Goal: Information Seeking & Learning: Check status

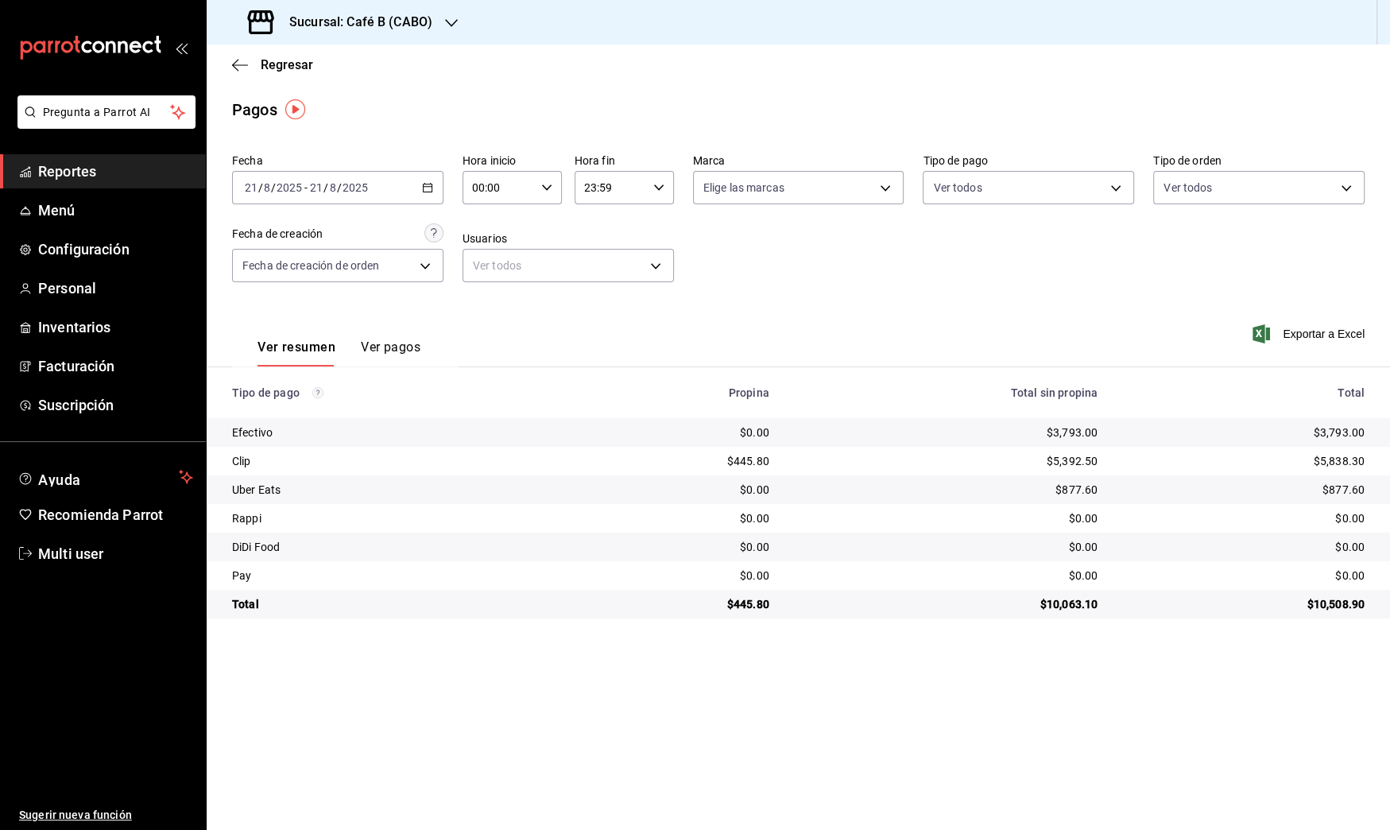
click at [412, 23] on h3 "Sucursal: Café B (CABO)" at bounding box center [355, 22] width 156 height 19
click at [391, 100] on div "Café B (CDMX)" at bounding box center [325, 104] width 213 height 17
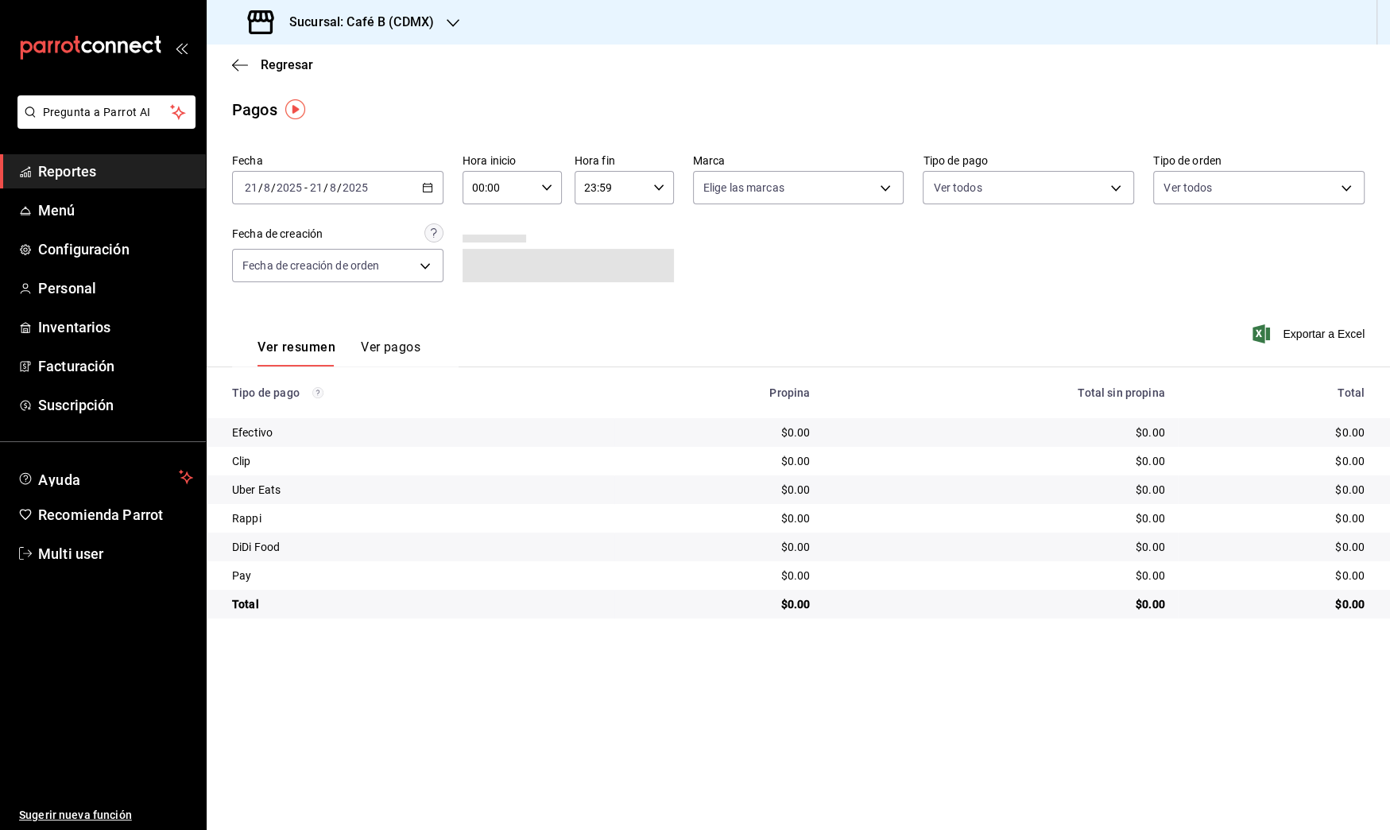
click at [337, 190] on span "/" at bounding box center [339, 187] width 5 height 13
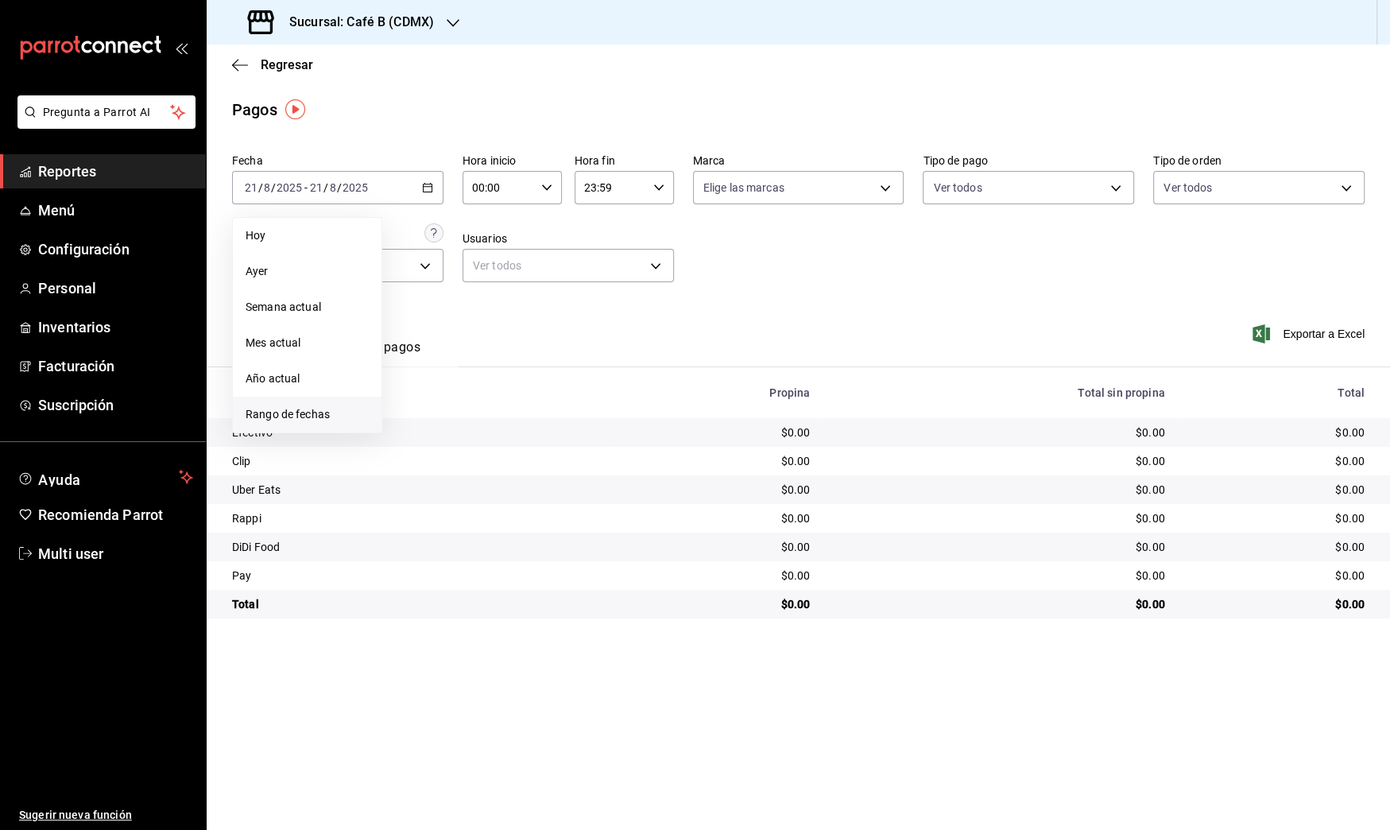
click at [316, 409] on span "Rango de fechas" at bounding box center [307, 414] width 123 height 17
click at [501, 393] on abbr "21" at bounding box center [499, 398] width 10 height 11
click at [398, 185] on div "[DATE] [DATE] - [DATE] [DATE]" at bounding box center [337, 187] width 211 height 33
click at [317, 420] on span "Rango de fechas" at bounding box center [307, 414] width 123 height 17
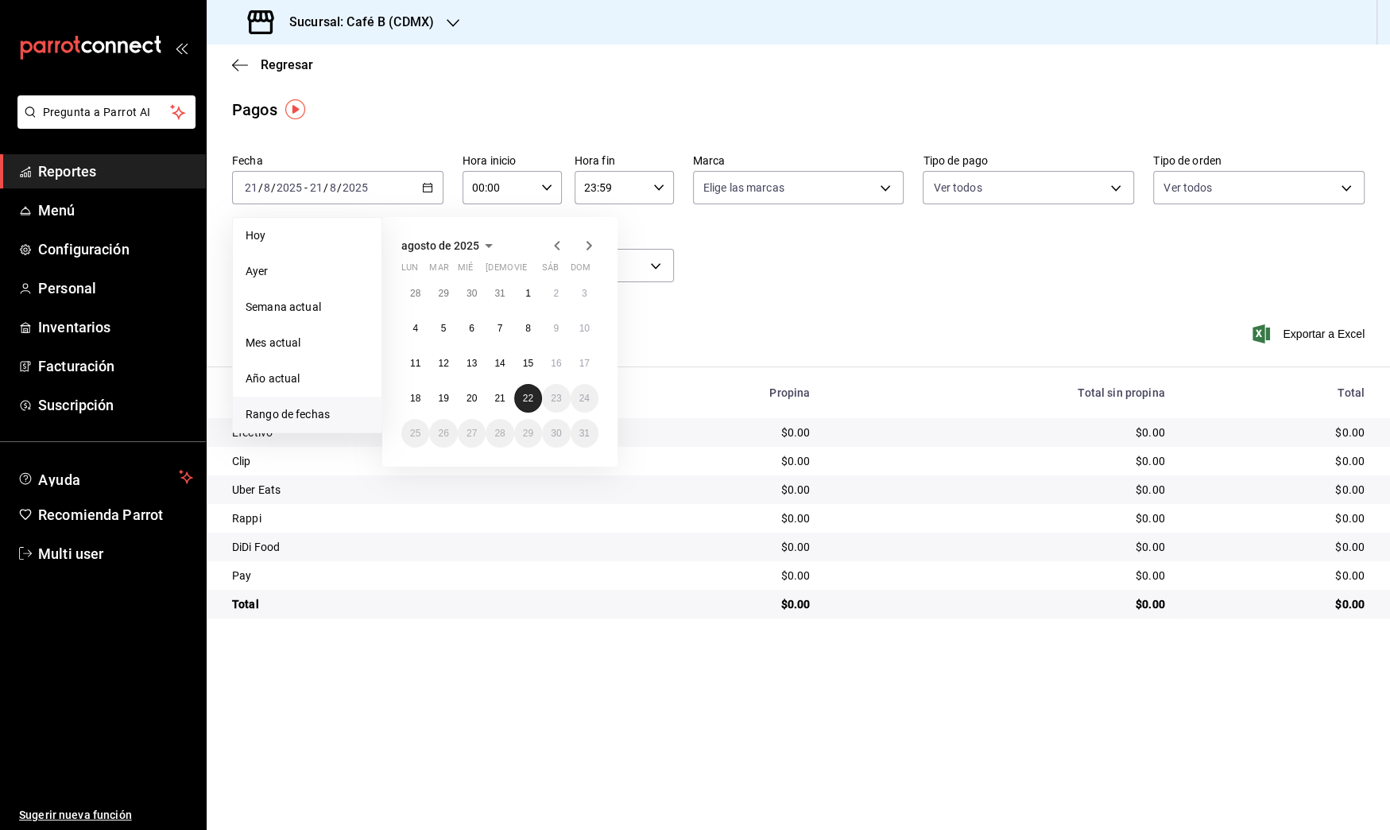
click at [527, 393] on abbr "22" at bounding box center [528, 398] width 10 height 11
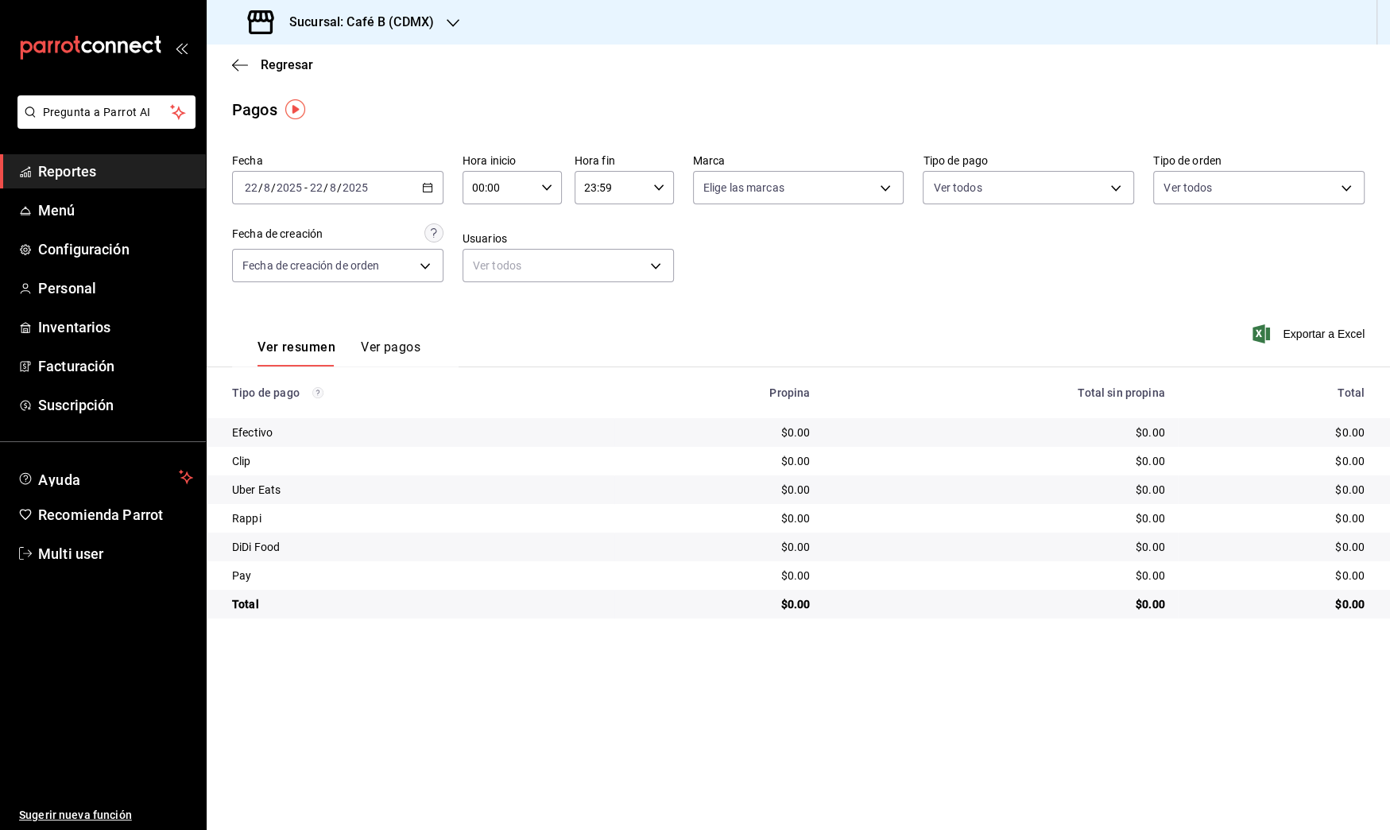
click at [389, 184] on div "2025-08-22 22 / 8 / 2025 - 2025-08-22 22 / 8 / 2025" at bounding box center [337, 187] width 211 height 33
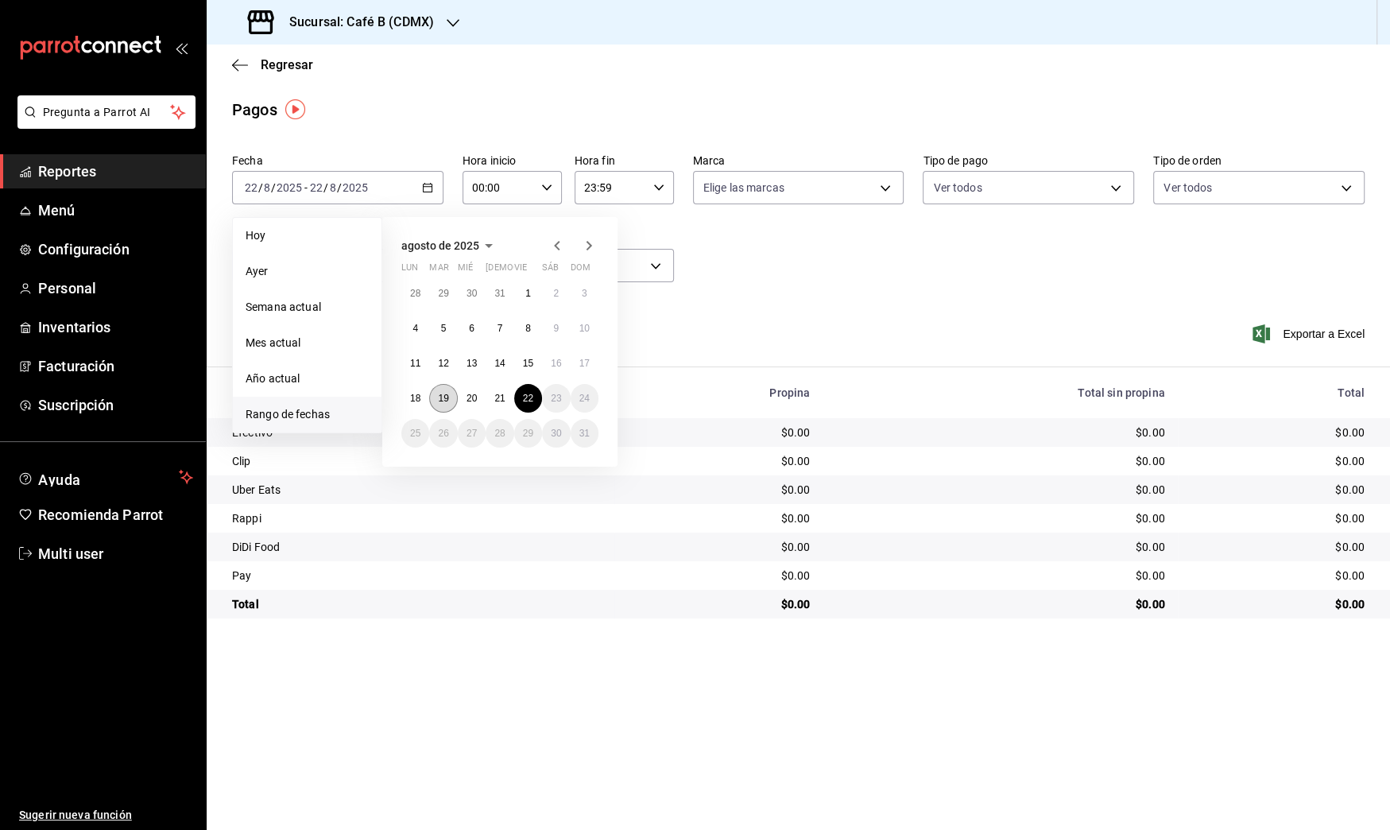
click at [446, 402] on abbr "19" at bounding box center [443, 398] width 10 height 11
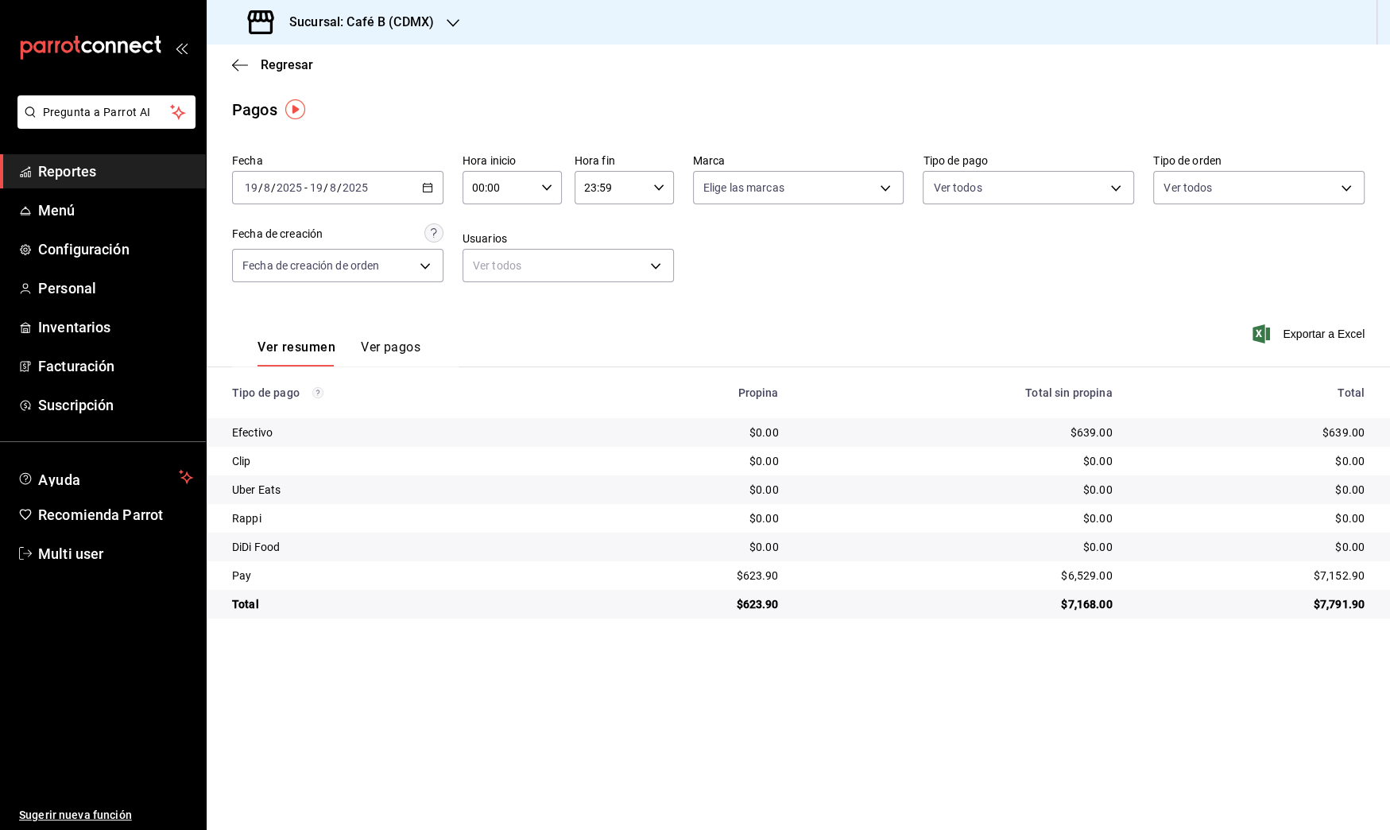
click at [414, 199] on div "2025-08-19 19 / 8 / 2025 - 2025-08-19 19 / 8 / 2025" at bounding box center [337, 187] width 211 height 33
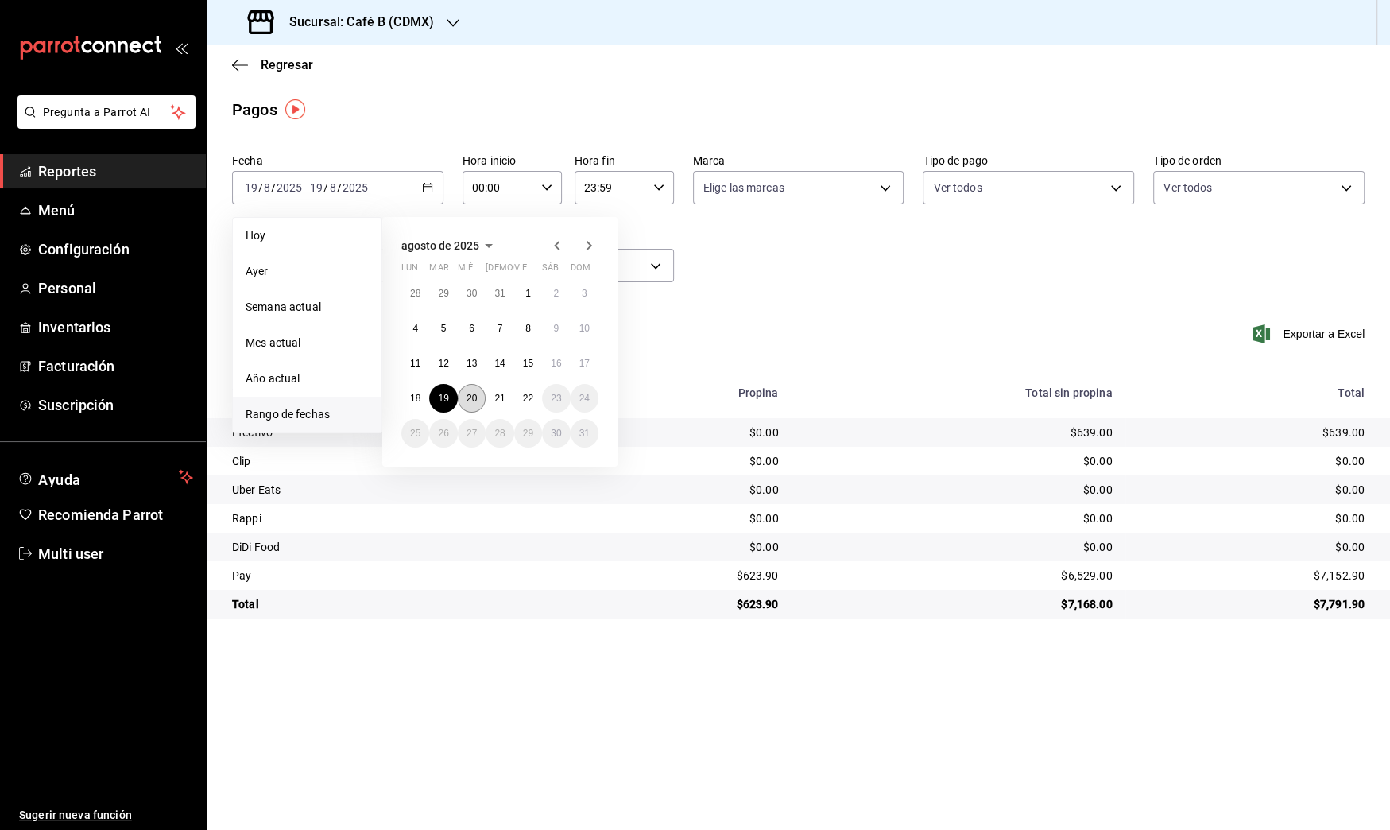
click at [469, 396] on abbr "20" at bounding box center [472, 398] width 10 height 11
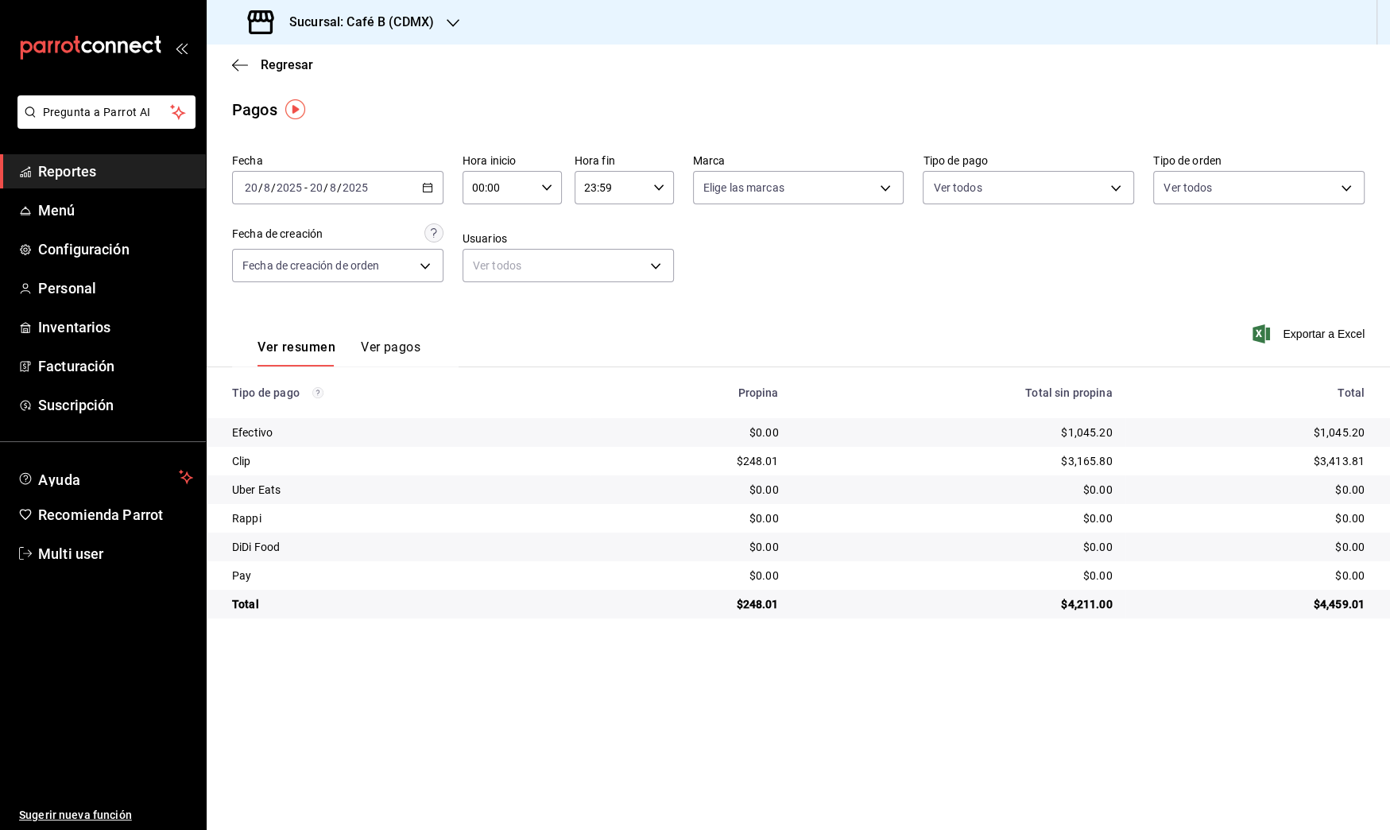
click at [424, 200] on div "2025-08-20 20 / 8 / 2025 - 2025-08-20 20 / 8 / 2025" at bounding box center [337, 187] width 211 height 33
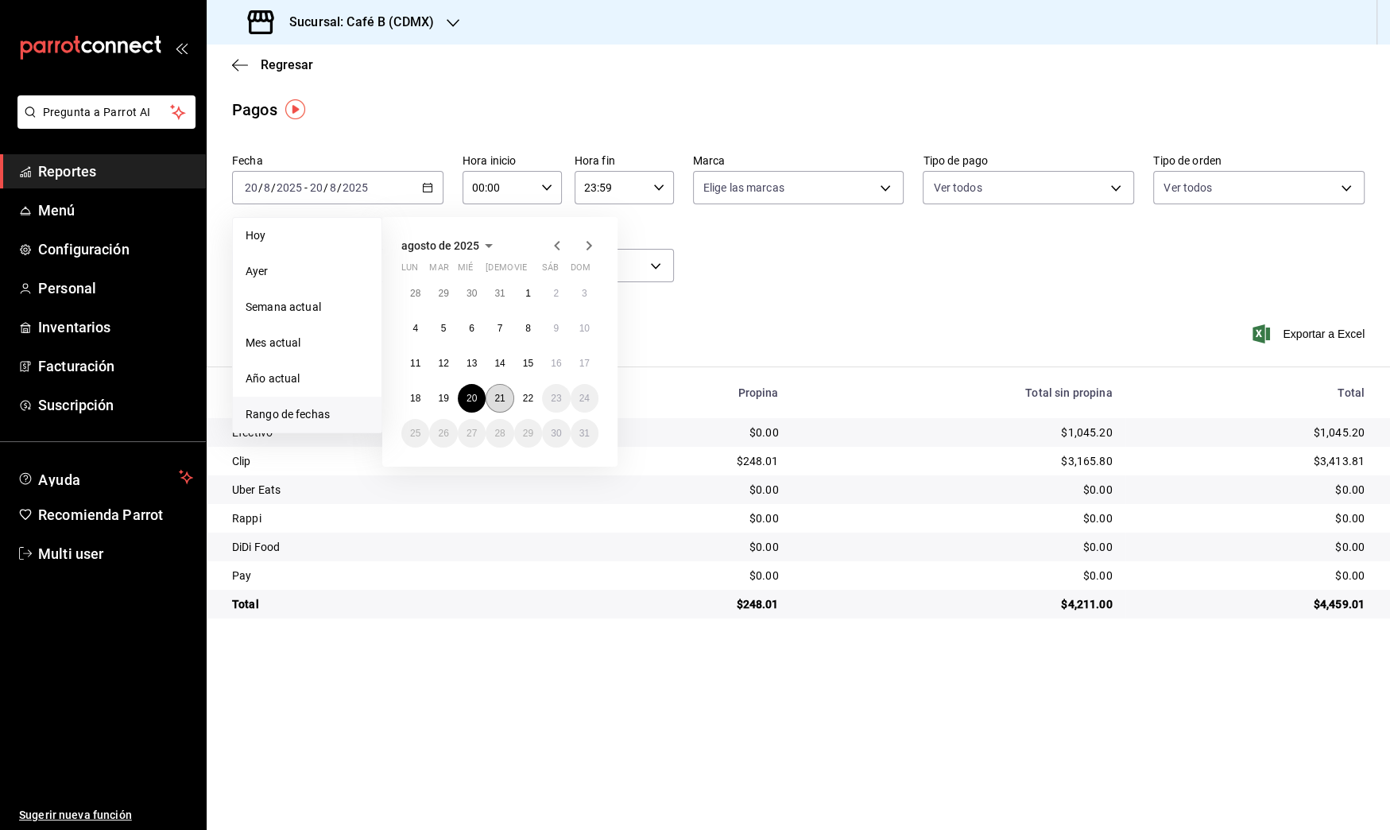
click at [508, 400] on button "21" at bounding box center [500, 398] width 28 height 29
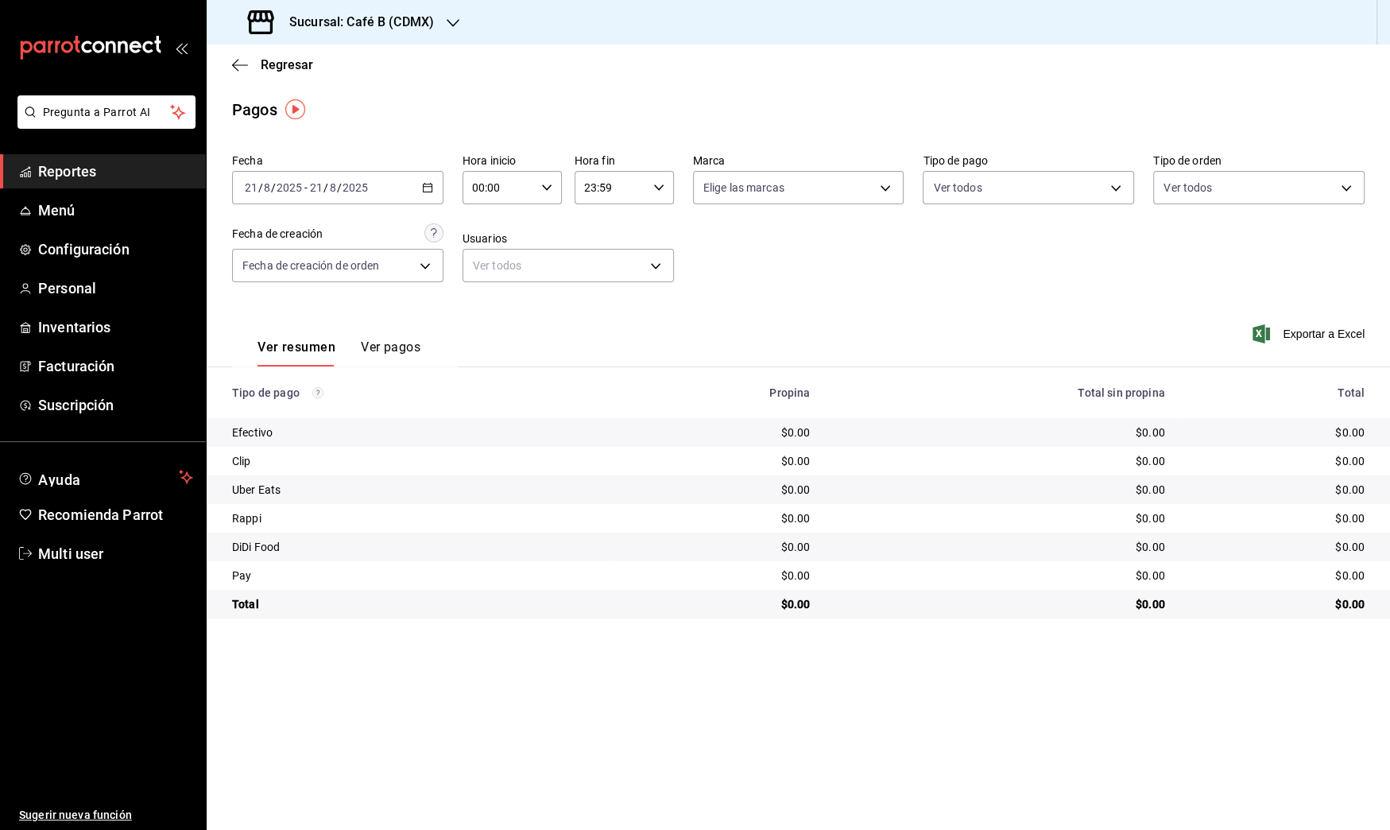
click at [416, 195] on div "2025-08-21 21 / 8 / 2025 - 2025-08-21 21 / 8 / 2025" at bounding box center [337, 187] width 211 height 33
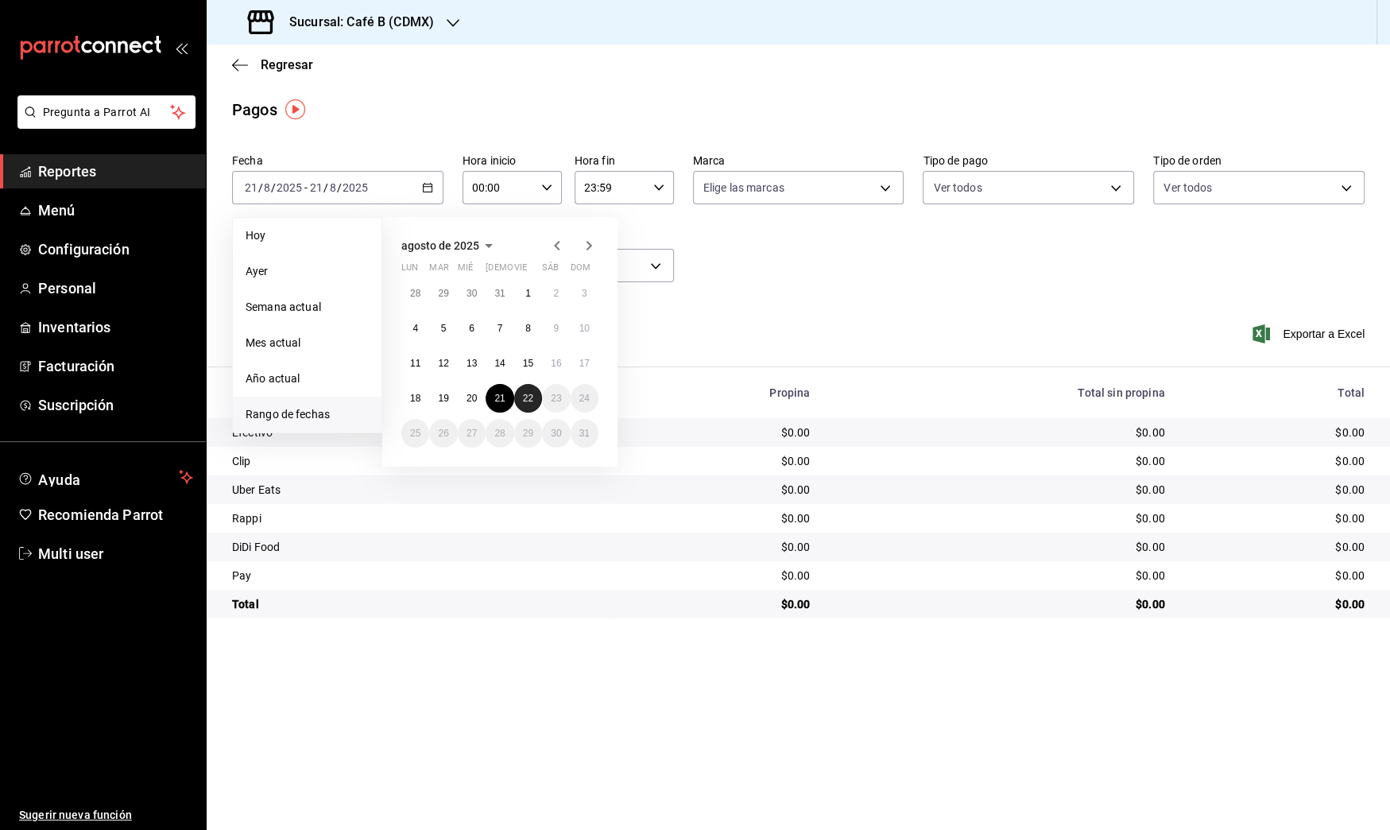
click at [530, 401] on abbr "22" at bounding box center [528, 398] width 10 height 11
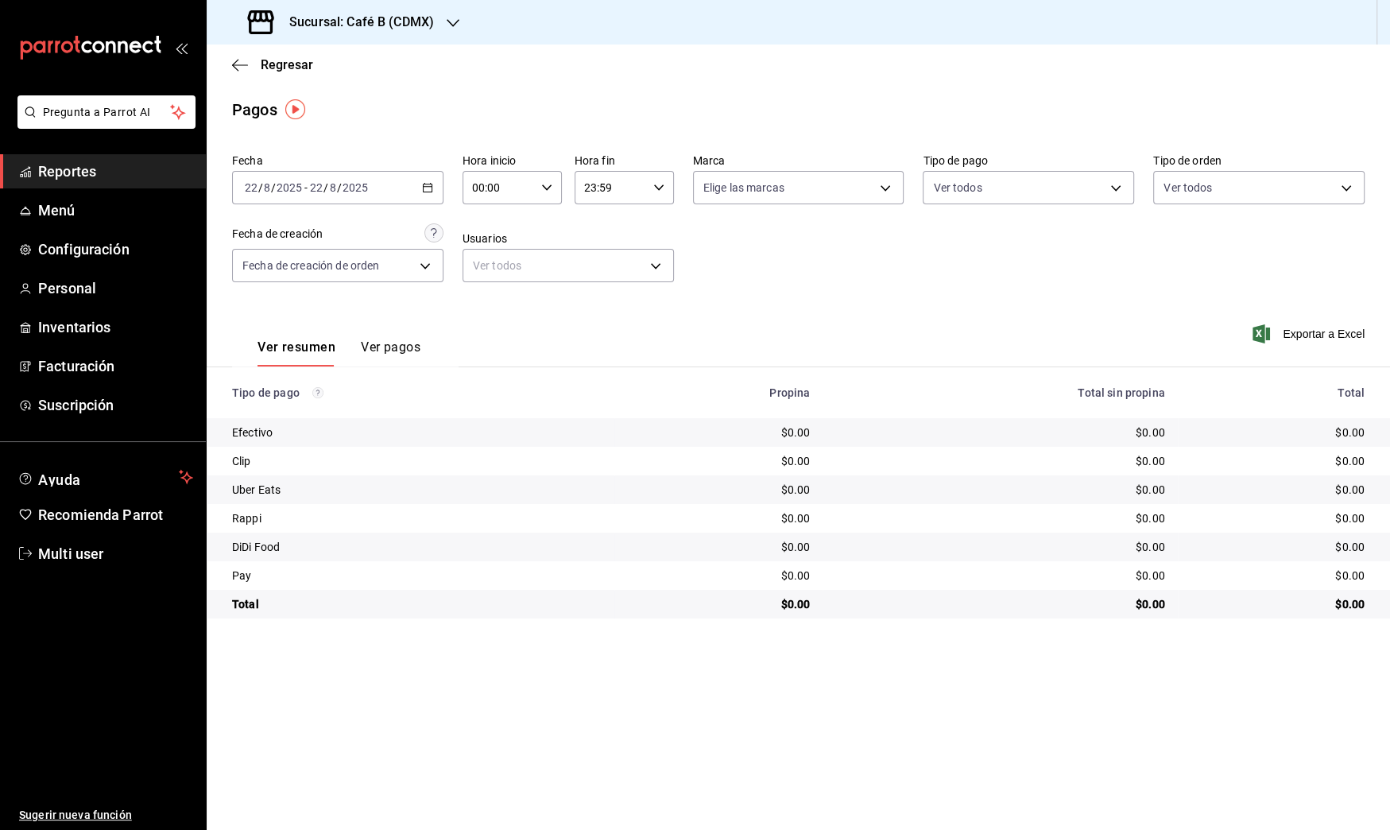
click at [392, 182] on div "2025-08-22 22 / 8 / 2025 - 2025-08-22 22 / 8 / 2025" at bounding box center [337, 187] width 211 height 33
click at [120, 177] on span "Reportes" at bounding box center [115, 171] width 155 height 21
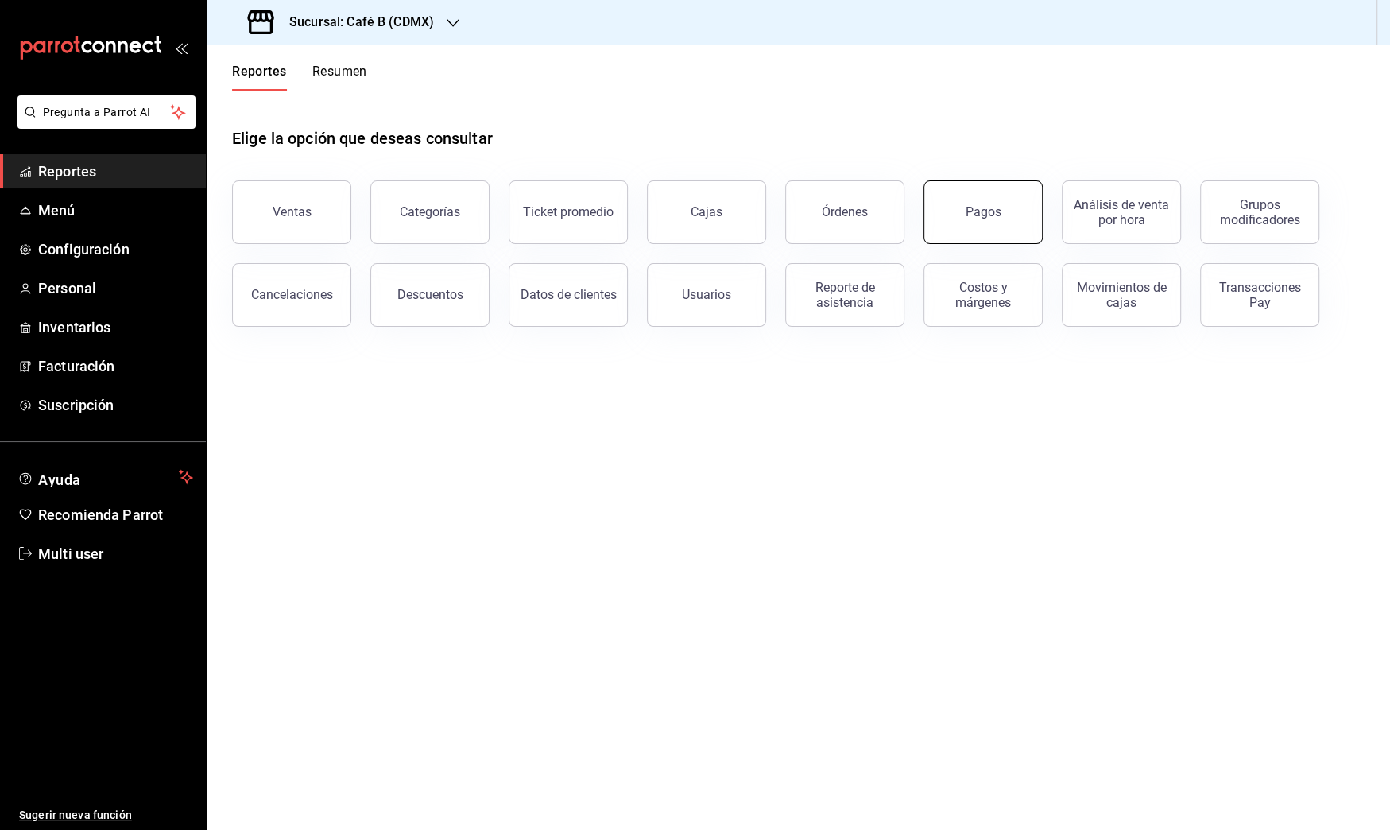
click at [997, 216] on div "Pagos" at bounding box center [984, 211] width 36 height 15
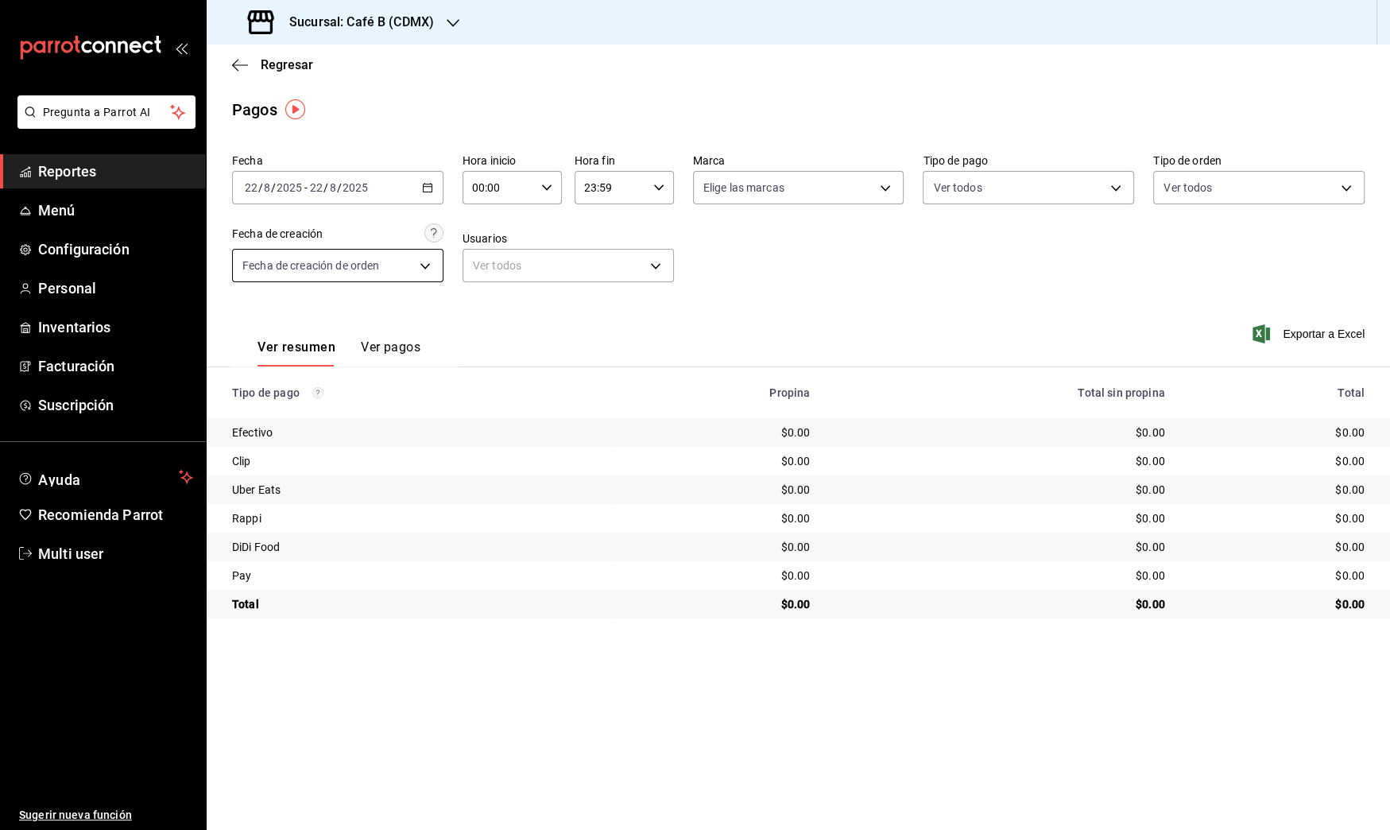
click at [428, 260] on body "Pregunta a Parrot AI Reportes Menú Configuración Personal Inventarios Facturaci…" at bounding box center [695, 415] width 1390 height 830
click at [403, 124] on div at bounding box center [695, 415] width 1390 height 830
click at [393, 180] on div "2025-08-22 22 / 8 / 2025 - 2025-08-22 22 / 8 / 2025" at bounding box center [337, 187] width 211 height 33
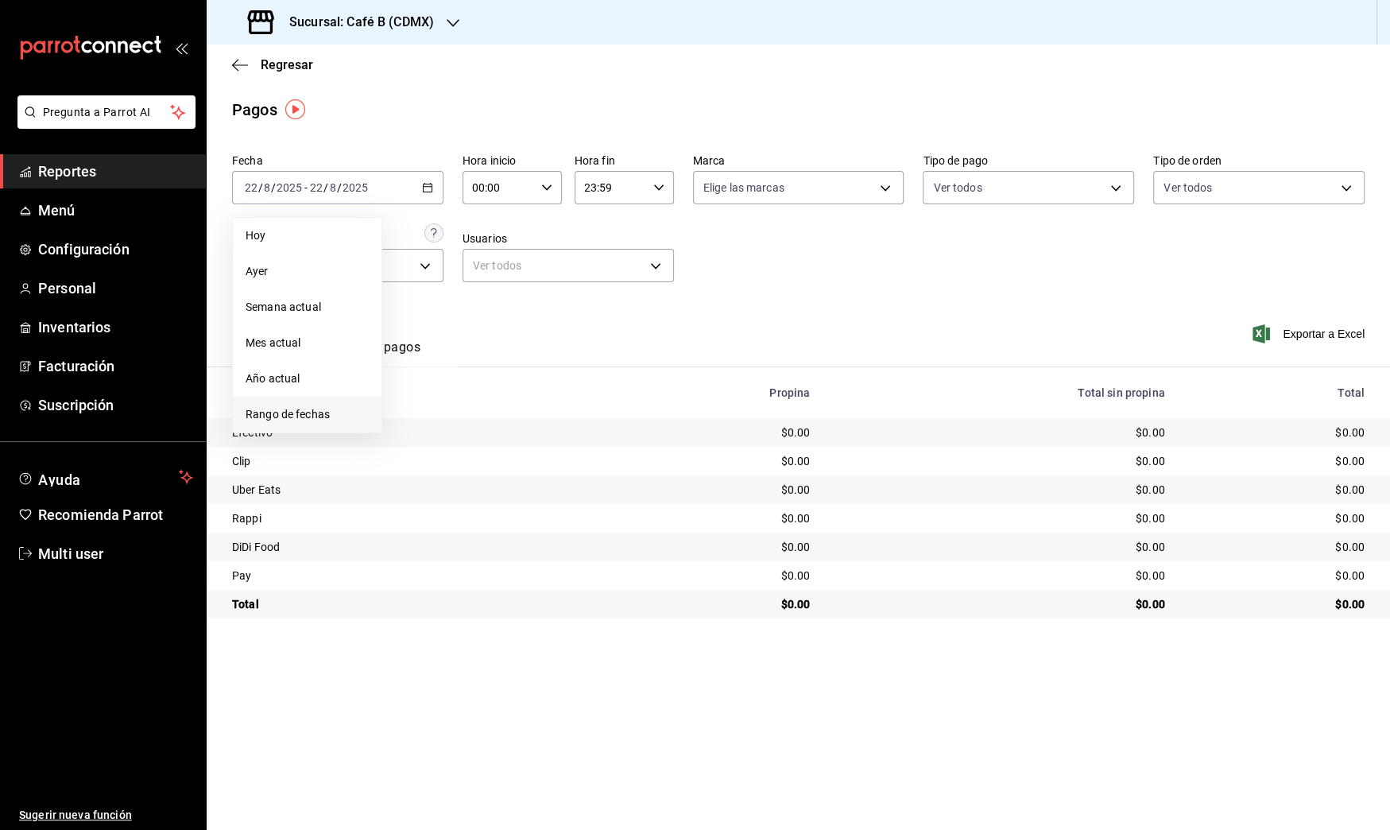
click at [335, 406] on span "Rango de fechas" at bounding box center [307, 414] width 123 height 17
click at [498, 396] on abbr "21" at bounding box center [499, 398] width 10 height 11
click at [417, 201] on div "2025-08-21 21 / 8 / 2025 - 2025-08-21 21 / 8 / 2025" at bounding box center [337, 187] width 211 height 33
click at [526, 400] on abbr "22" at bounding box center [528, 398] width 10 height 11
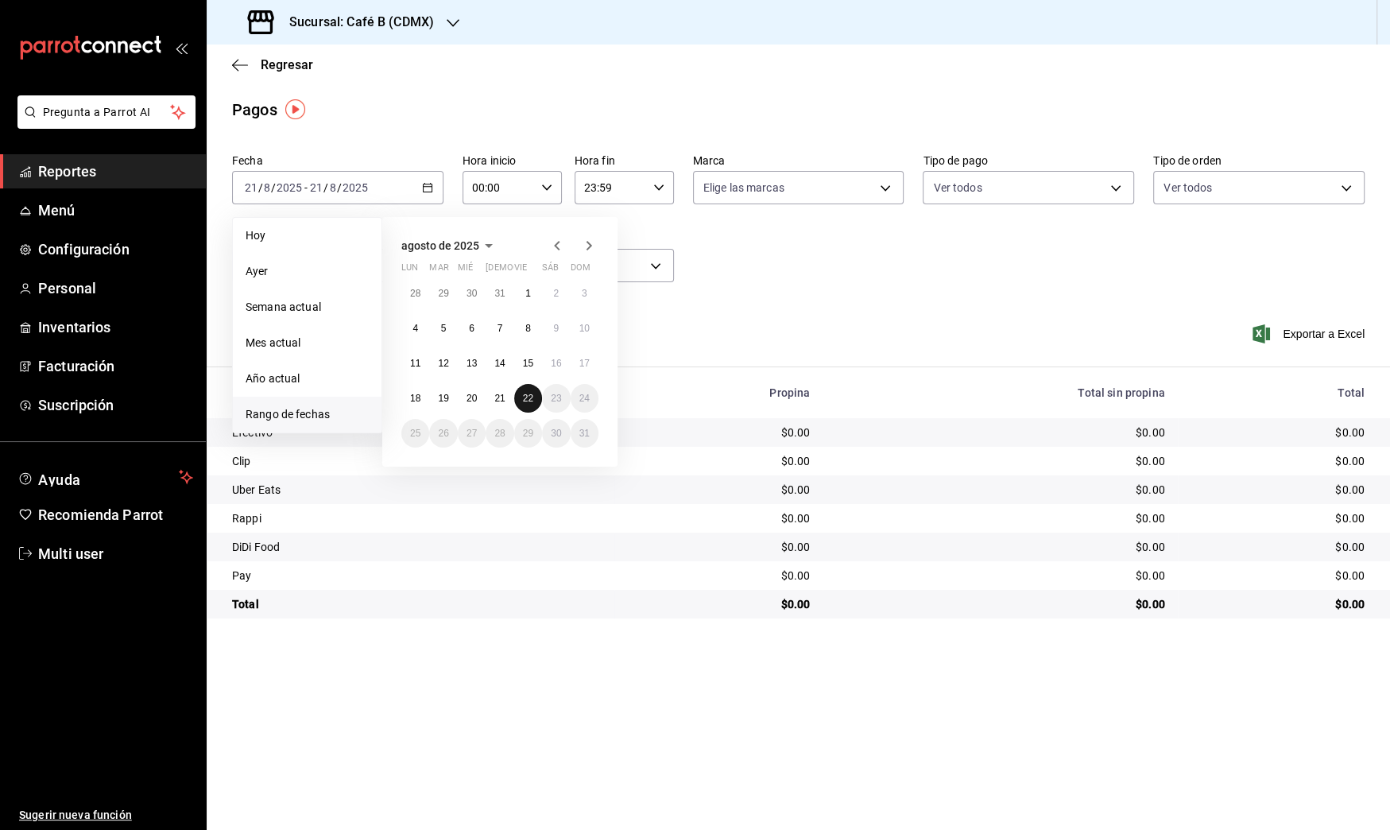
click at [526, 400] on abbr "22" at bounding box center [528, 398] width 10 height 11
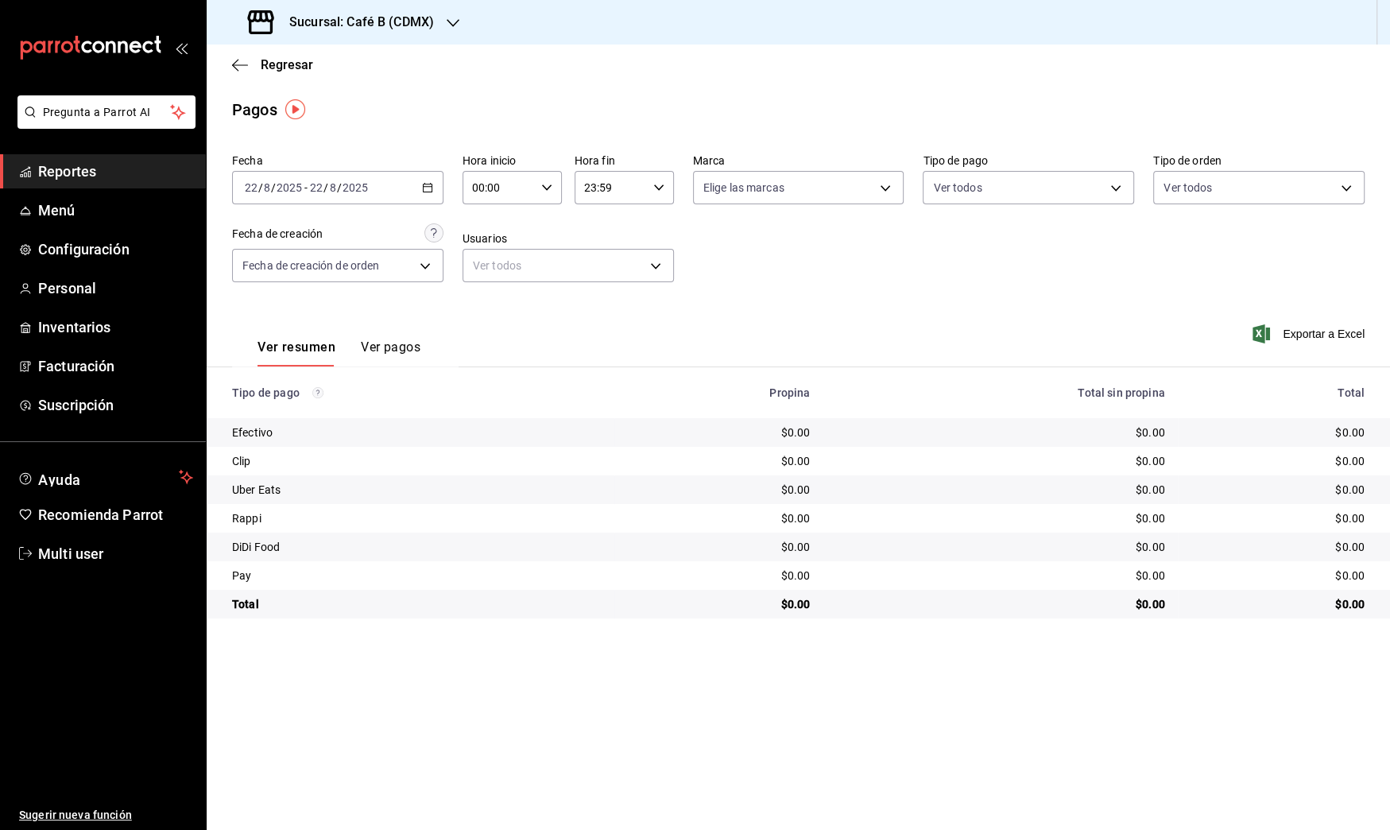
click at [92, 166] on span "Reportes" at bounding box center [115, 171] width 155 height 21
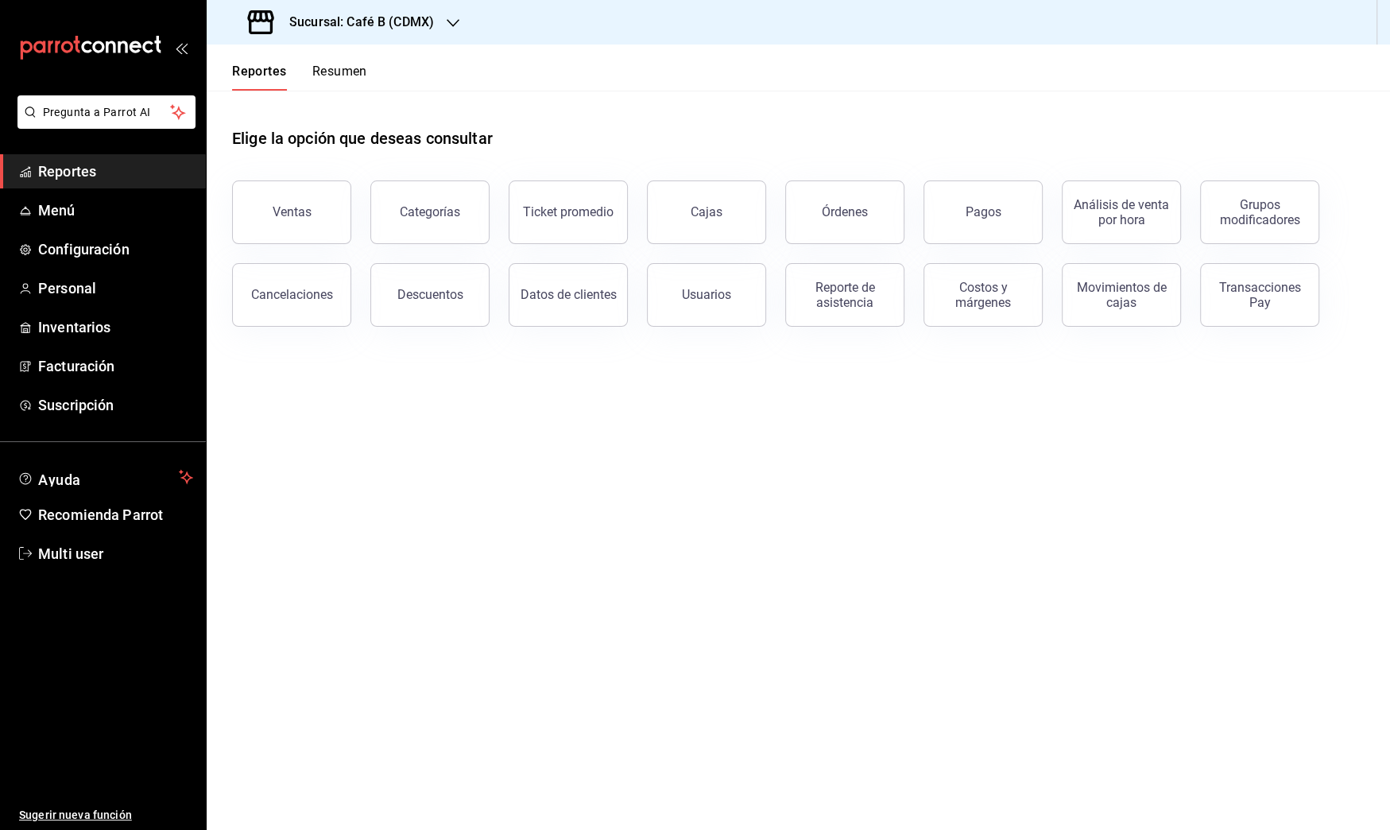
click at [395, 72] on header "Reportes Resumen" at bounding box center [798, 68] width 1183 height 46
click at [358, 76] on button "Resumen" at bounding box center [339, 77] width 55 height 27
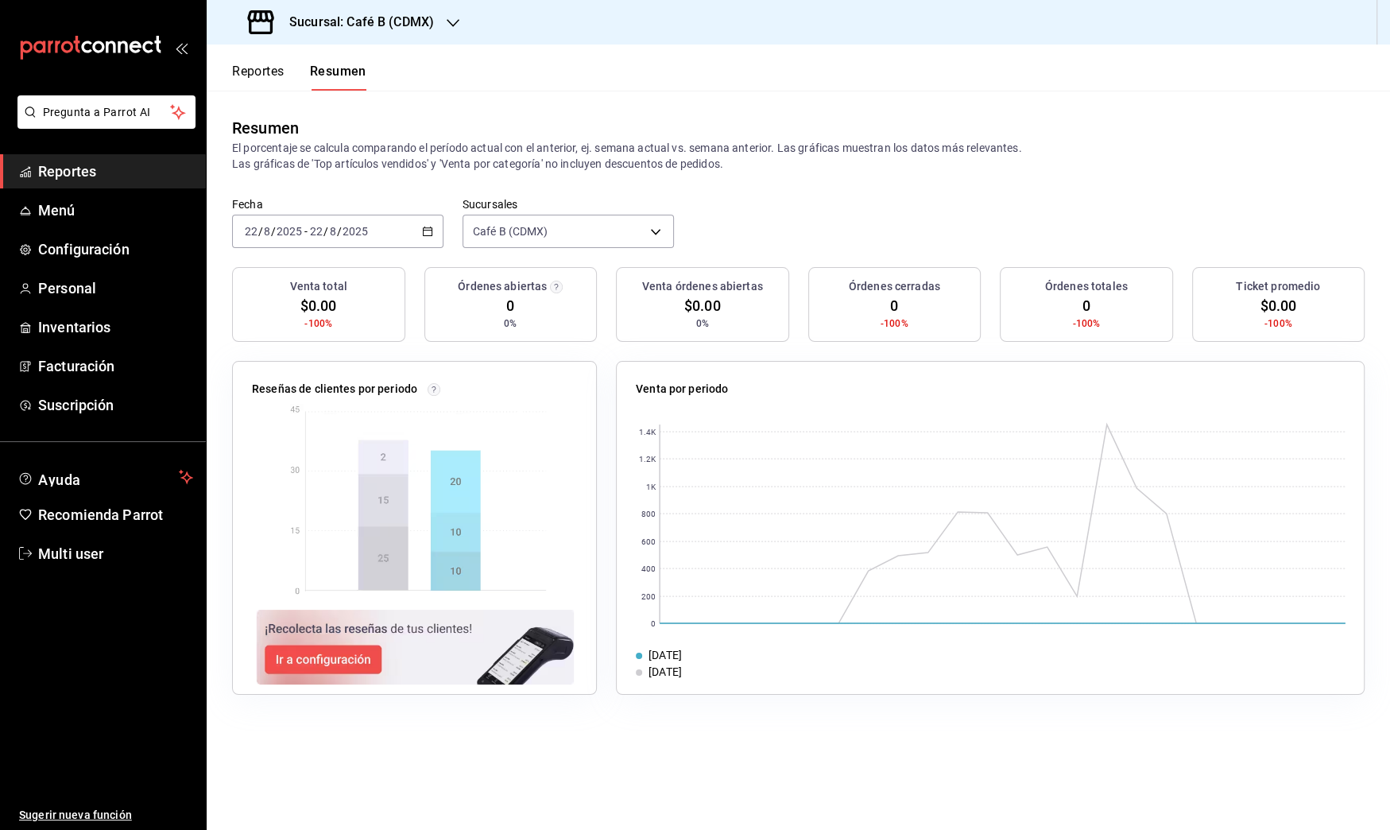
click at [275, 79] on button "Reportes" at bounding box center [258, 77] width 52 height 27
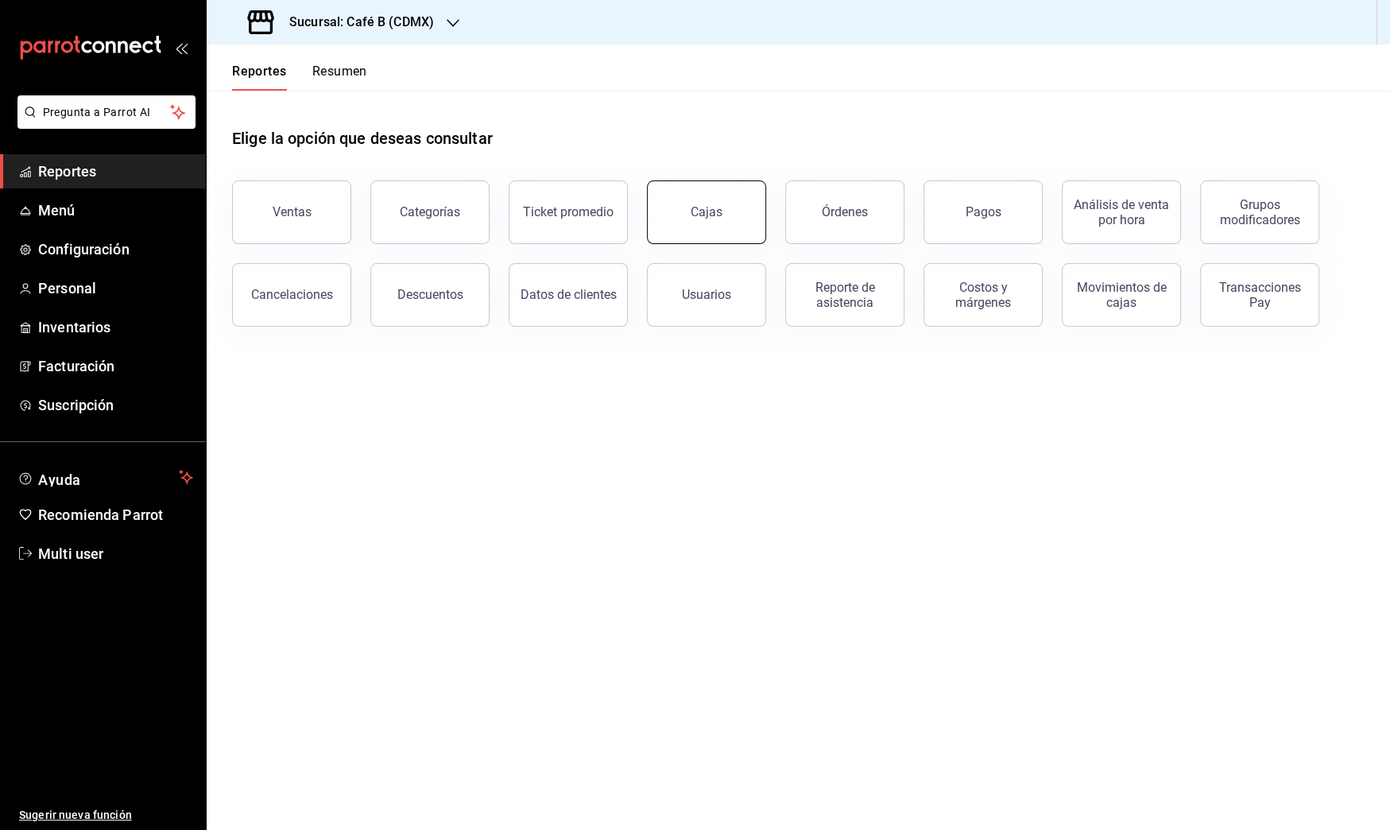
click at [738, 220] on button "Cajas" at bounding box center [706, 212] width 119 height 64
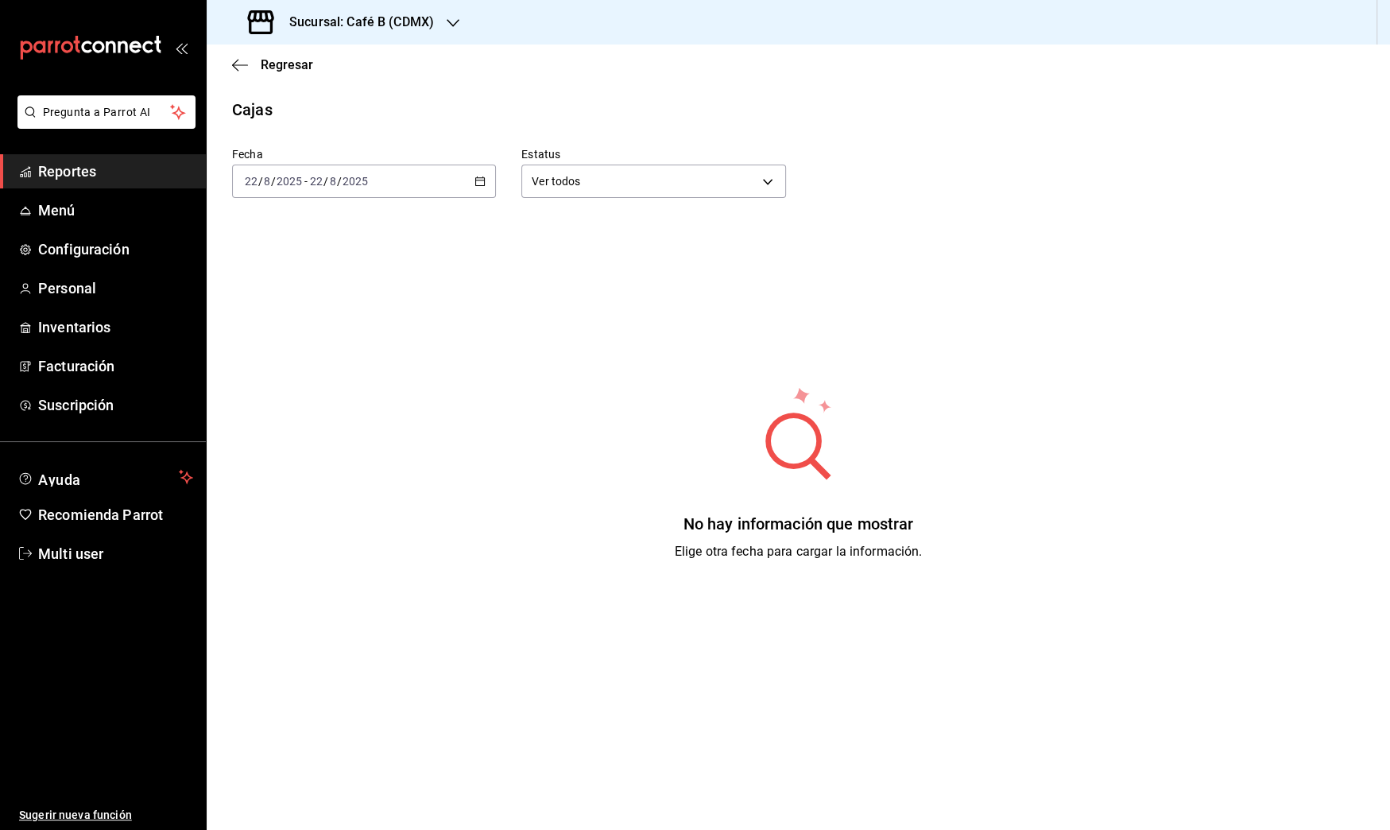
click at [473, 184] on div "2025-08-22 22 / 8 / 2025 - 2025-08-22 22 / 8 / 2025" at bounding box center [364, 181] width 264 height 33
click at [349, 394] on li "Rango de fechas" at bounding box center [307, 408] width 149 height 36
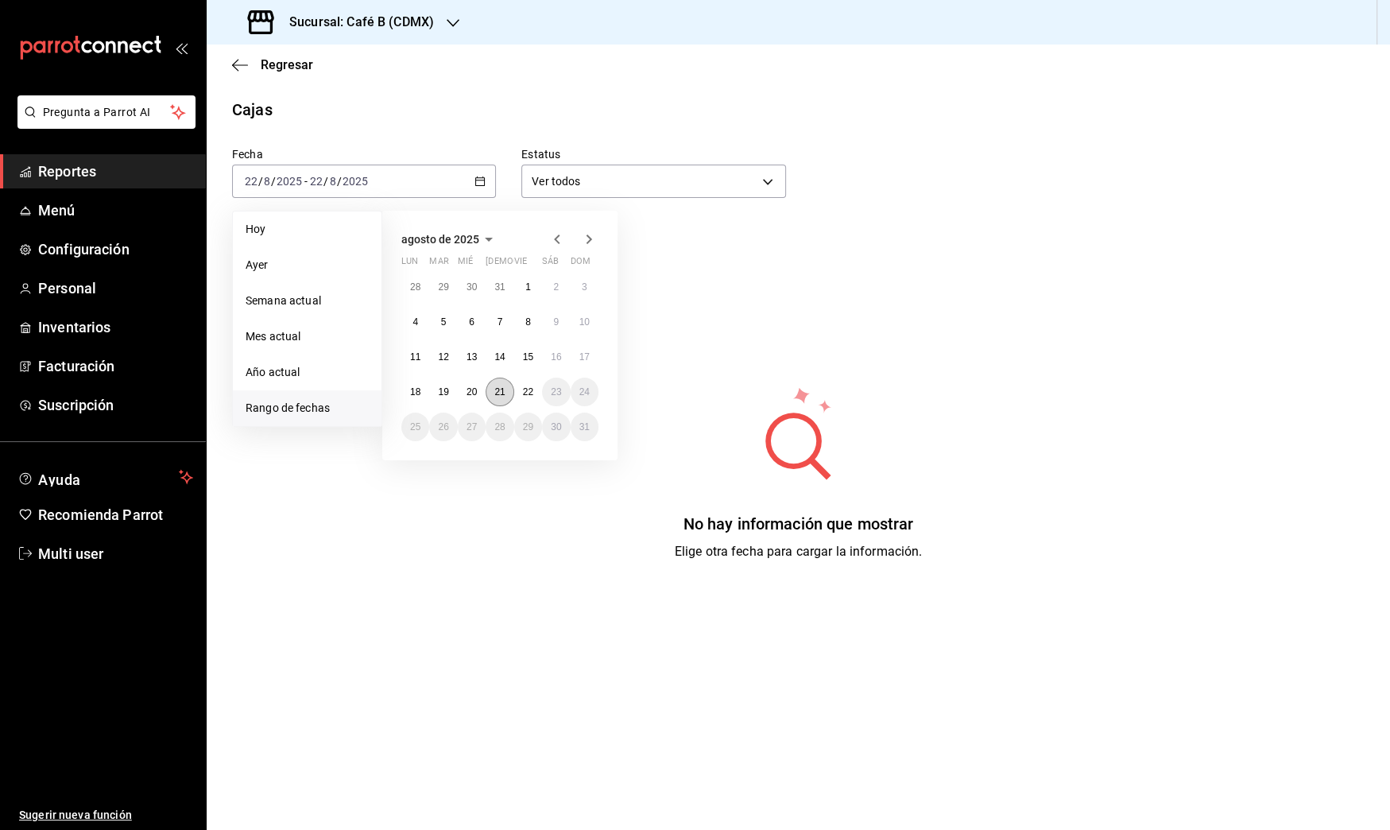
click at [504, 398] on button "21" at bounding box center [500, 392] width 28 height 29
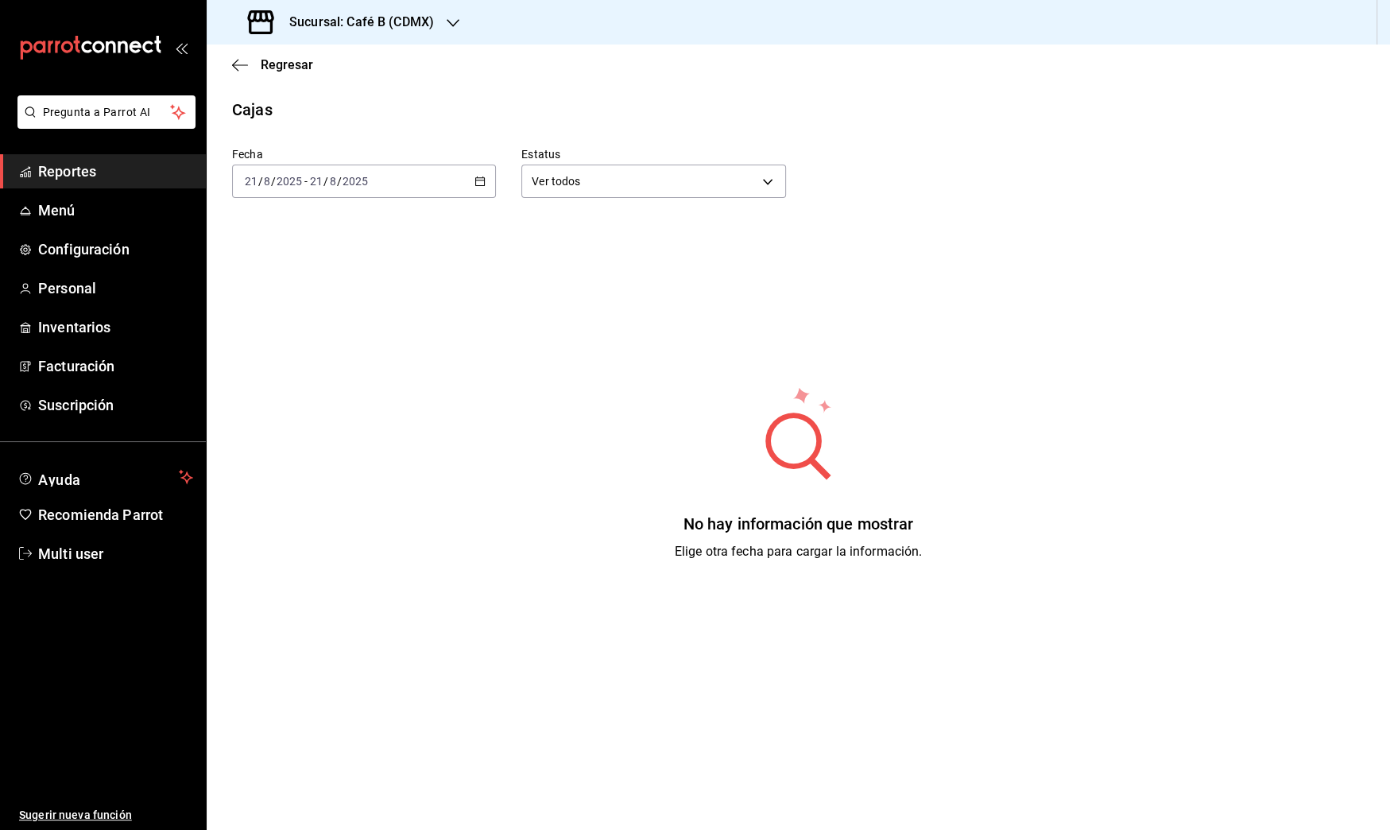
click at [78, 170] on span "Reportes" at bounding box center [115, 171] width 155 height 21
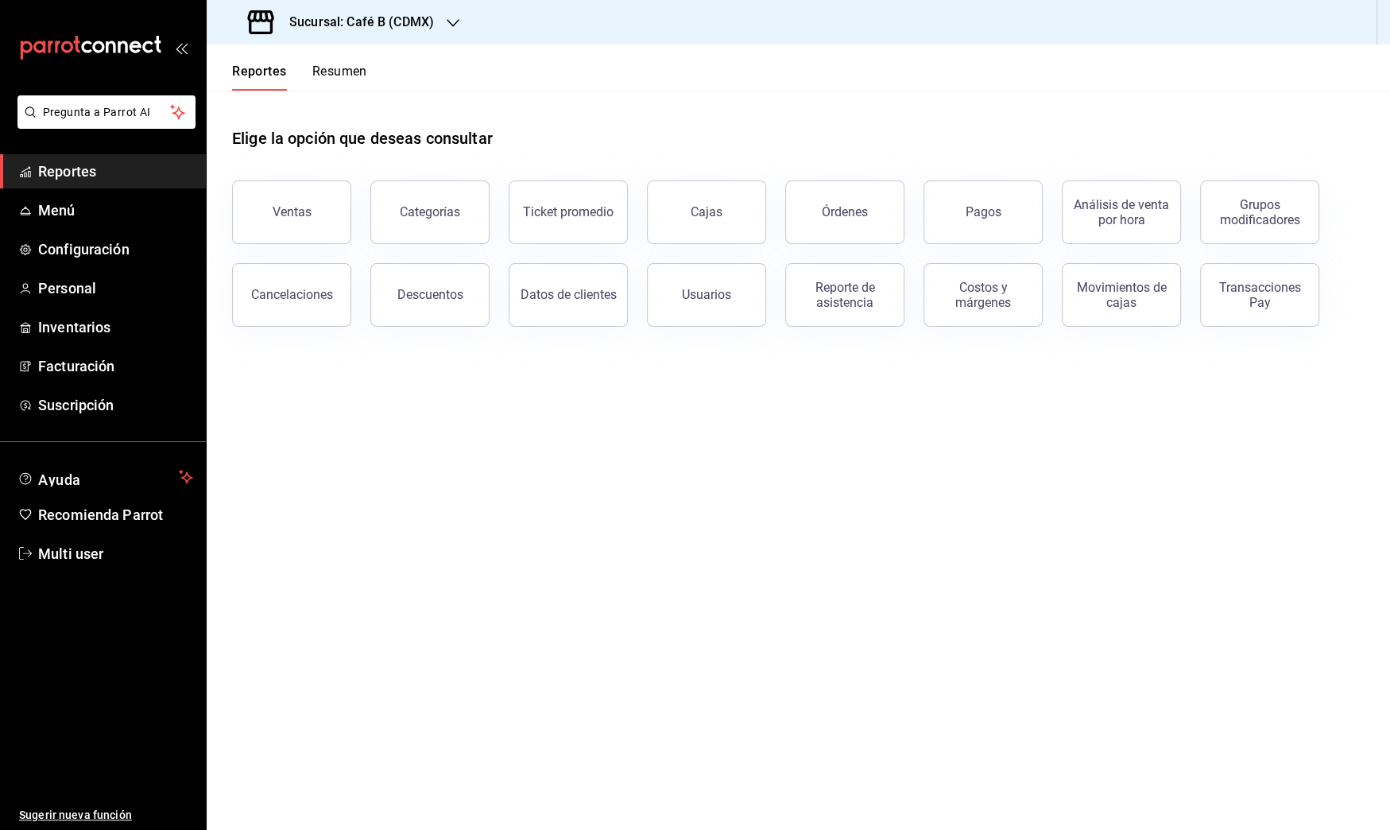
click at [321, 229] on button "Ventas" at bounding box center [291, 212] width 119 height 64
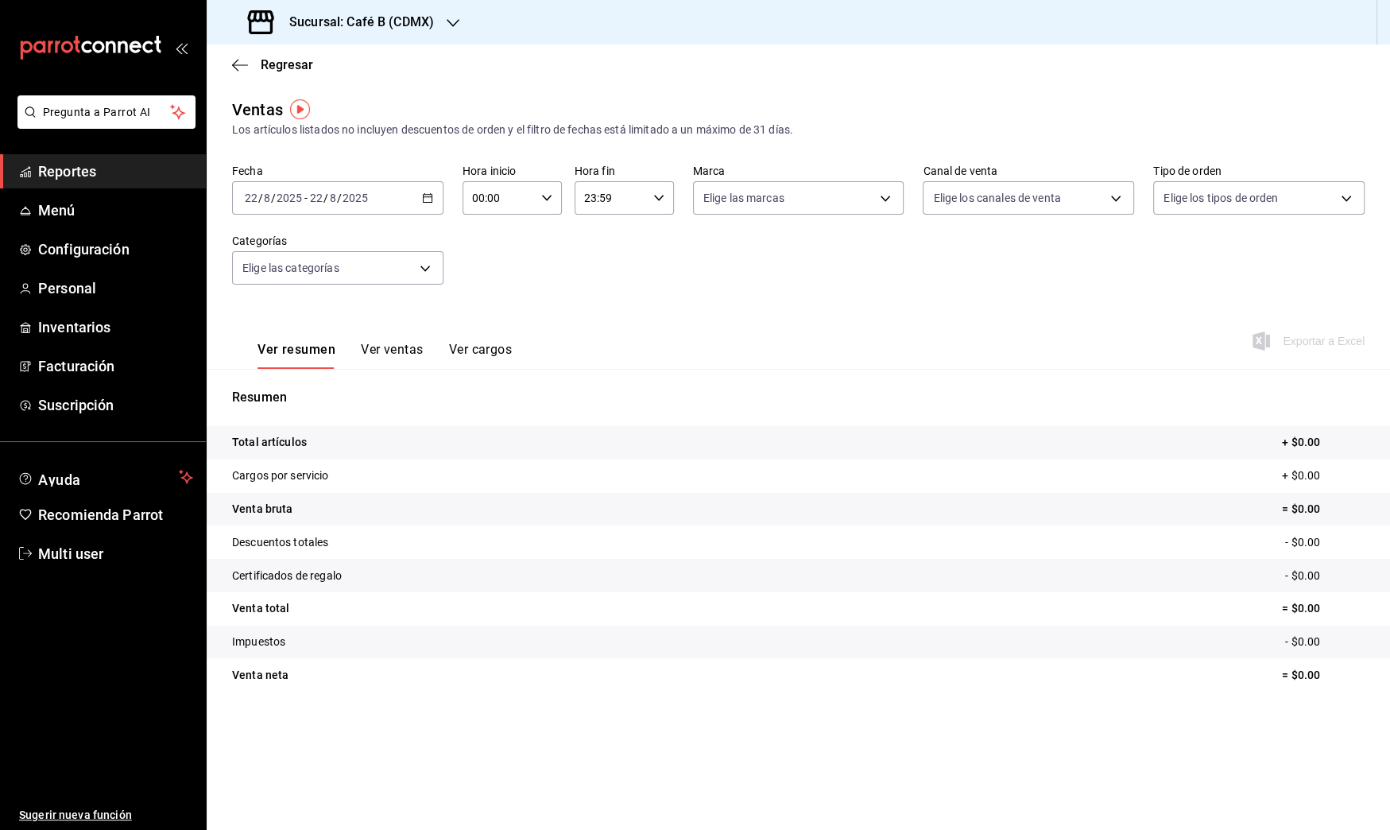
click at [359, 207] on div "2025-08-22 22 / 8 / 2025 - 2025-08-22 22 / 8 / 2025" at bounding box center [337, 197] width 211 height 33
click at [316, 379] on li "Rango de fechas" at bounding box center [307, 389] width 149 height 36
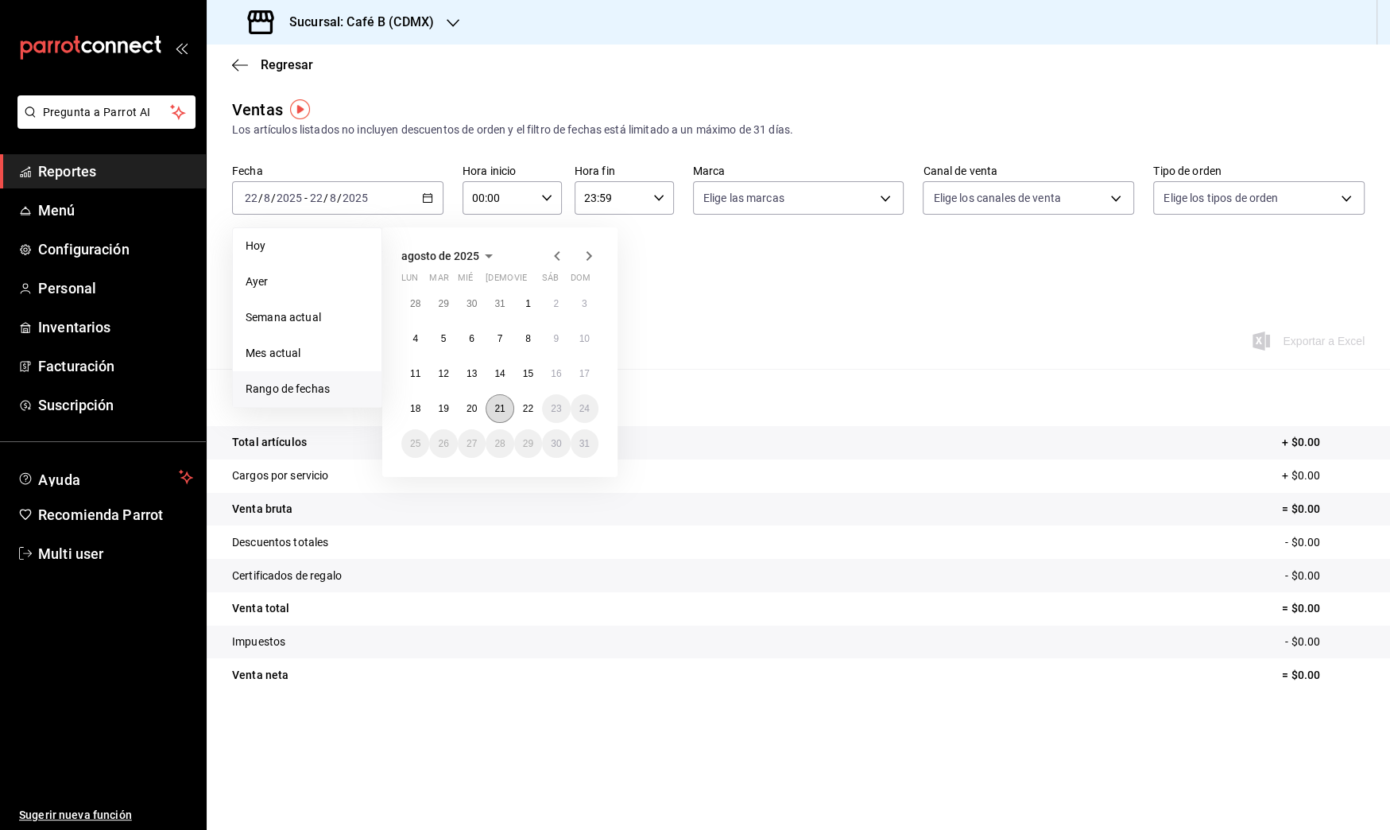
click at [505, 414] on button "21" at bounding box center [500, 408] width 28 height 29
click at [718, 380] on div "Resumen Total artículos + $0.00 Cargos por servicio + $0.00 Venta bruta = $0.00…" at bounding box center [798, 540] width 1183 height 342
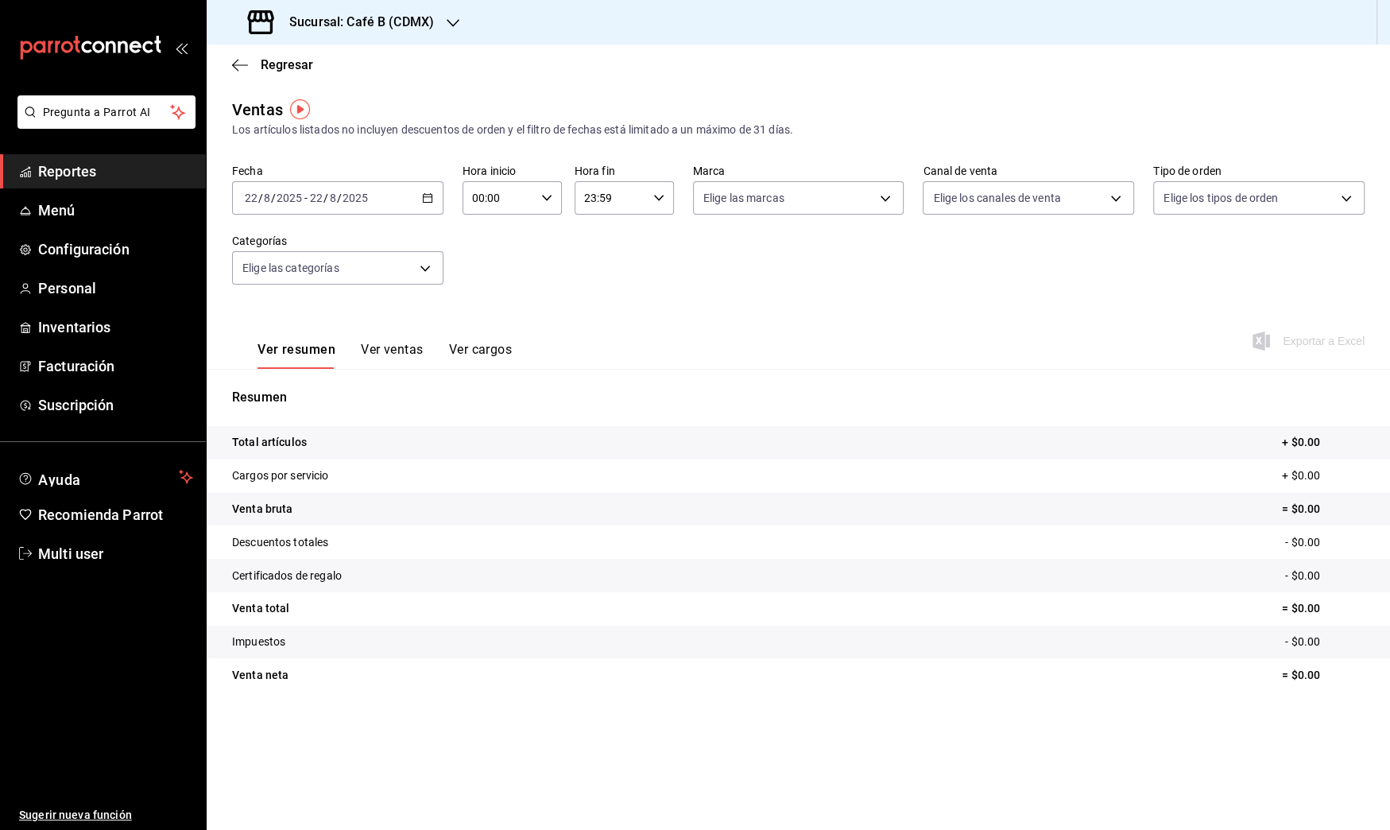
click at [422, 199] on icon "button" at bounding box center [427, 197] width 11 height 11
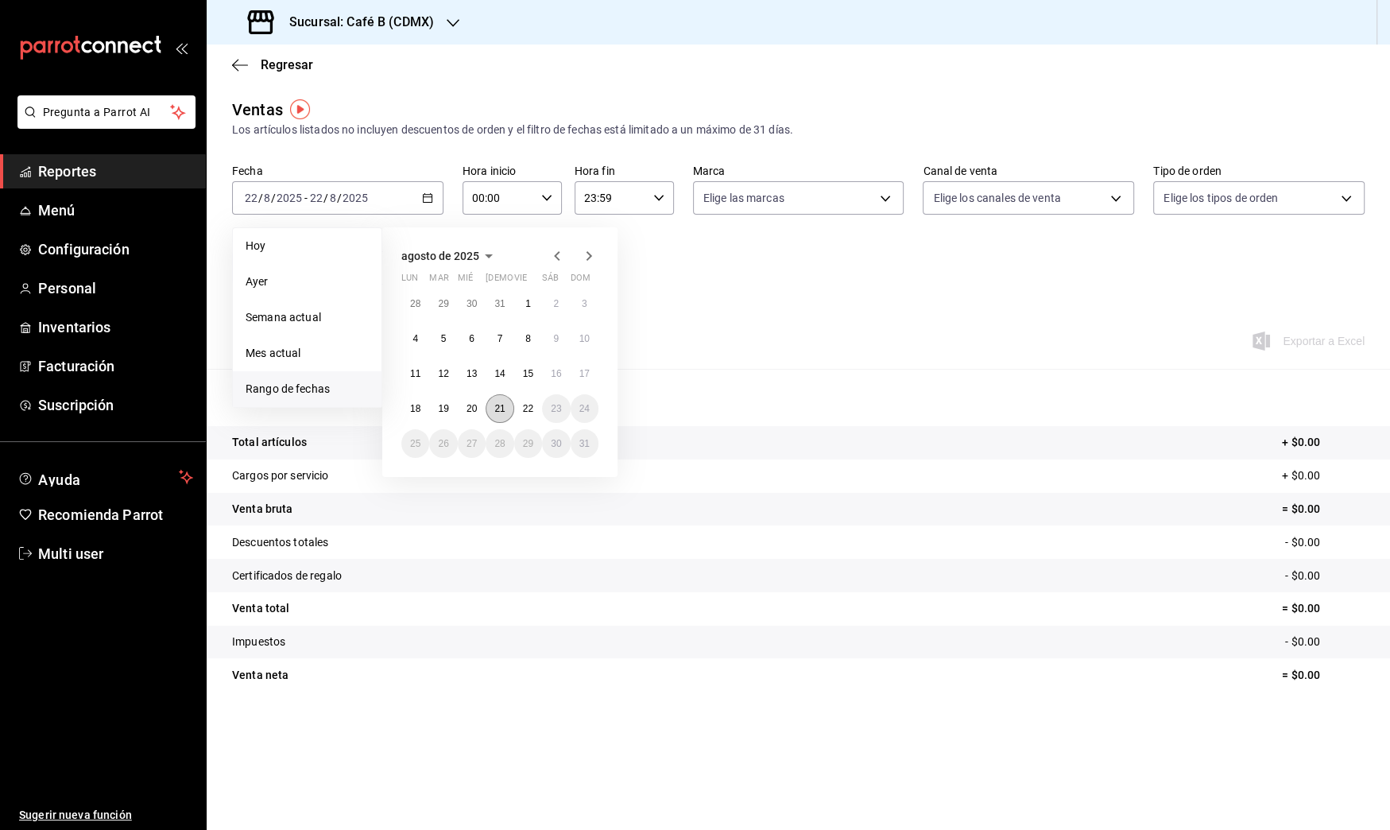
click at [503, 411] on abbr "21" at bounding box center [499, 408] width 10 height 11
click at [503, 411] on div "Resumen Total artículos + $0.00 Cargos por servicio + $0.00 Venta bruta = $0.00…" at bounding box center [798, 549] width 1183 height 323
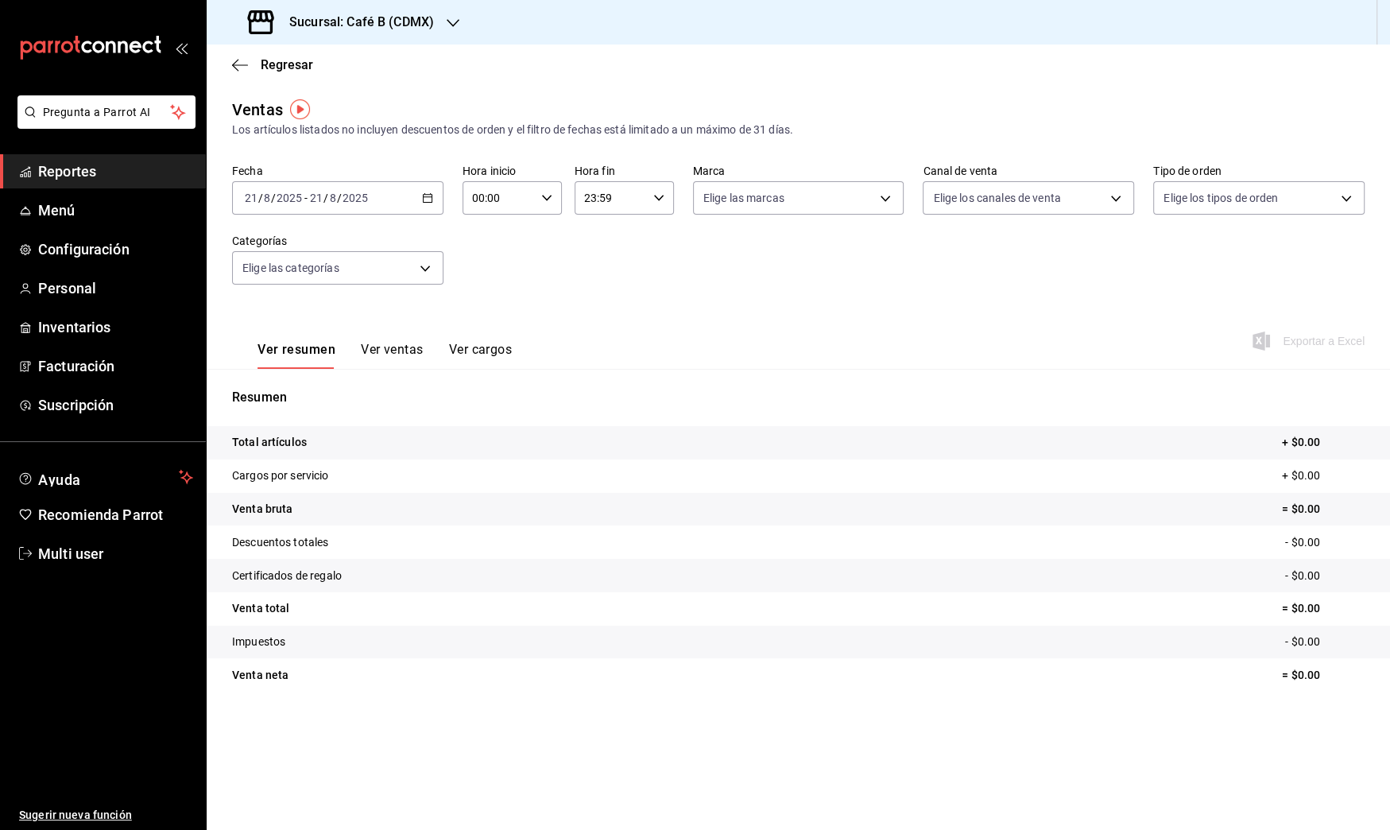
click at [92, 175] on span "Reportes" at bounding box center [115, 171] width 155 height 21
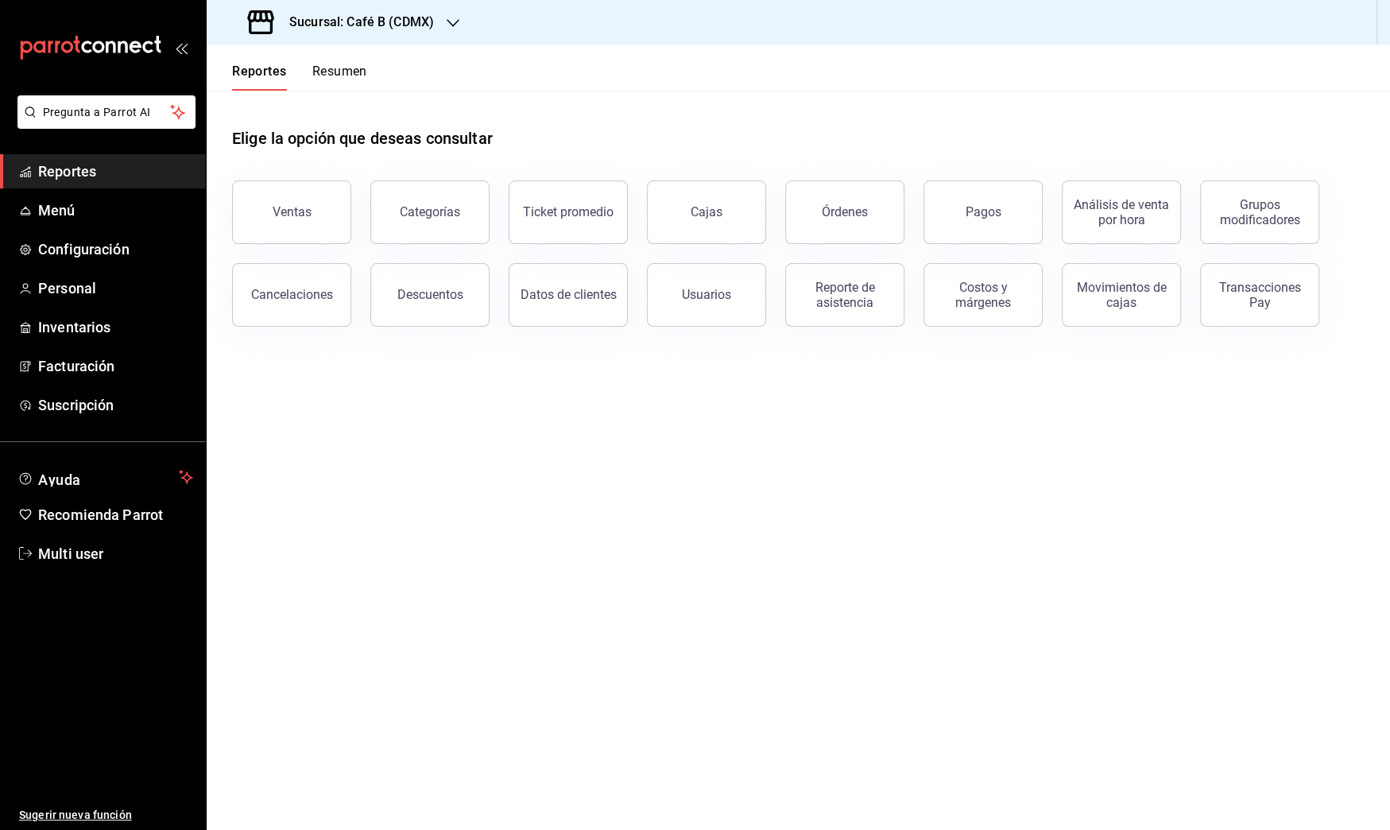
click at [343, 56] on div "Reportes Resumen" at bounding box center [287, 68] width 161 height 46
click at [970, 199] on button "Pagos" at bounding box center [983, 212] width 119 height 64
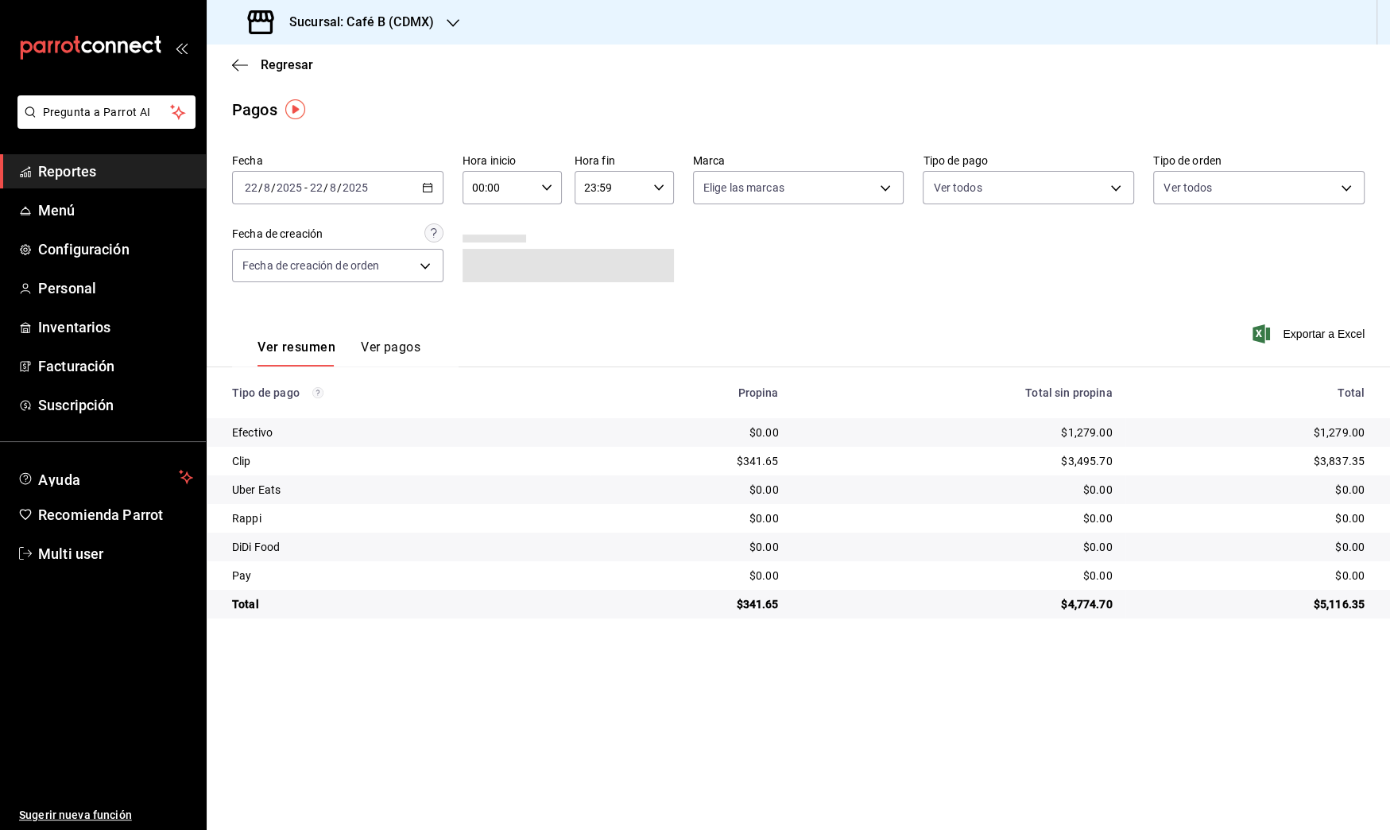
click at [420, 184] on div "2025-08-22 22 / 8 / 2025 - 2025-08-22 22 / 8 / 2025" at bounding box center [337, 187] width 211 height 33
click at [300, 409] on span "Rango de fechas" at bounding box center [307, 414] width 123 height 17
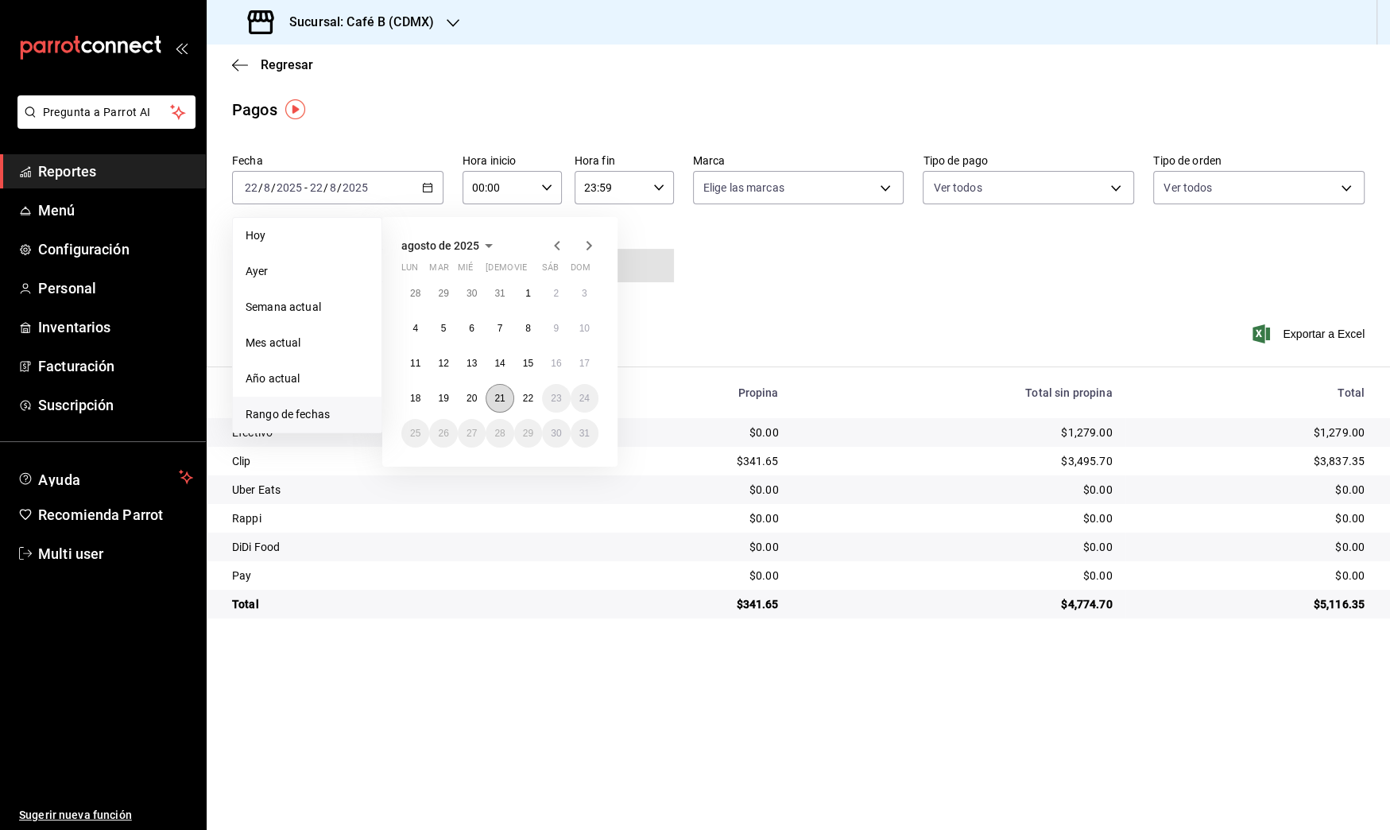
click at [500, 402] on abbr "21" at bounding box center [499, 398] width 10 height 11
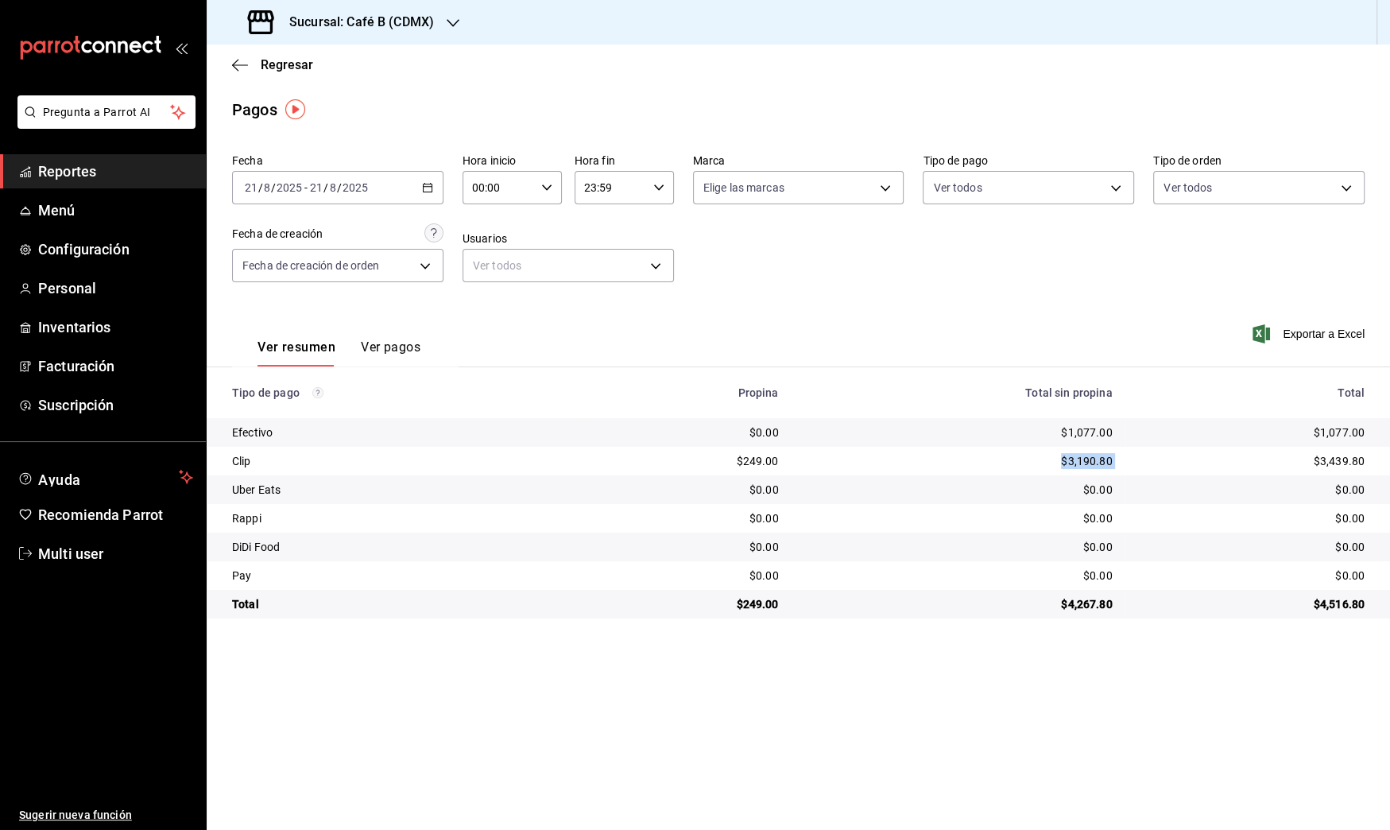
drag, startPoint x: 1062, startPoint y: 461, endPoint x: 1152, endPoint y: 457, distance: 89.9
click at [1152, 457] on tr "Clip $249.00 $3,190.80 $3,439.80" at bounding box center [798, 461] width 1183 height 29
click at [1148, 479] on td "$0.00" at bounding box center [1257, 489] width 265 height 29
drag, startPoint x: 1116, startPoint y: 463, endPoint x: 1055, endPoint y: 463, distance: 60.4
click at [1055, 463] on td "$3,190.80" at bounding box center [959, 461] width 334 height 29
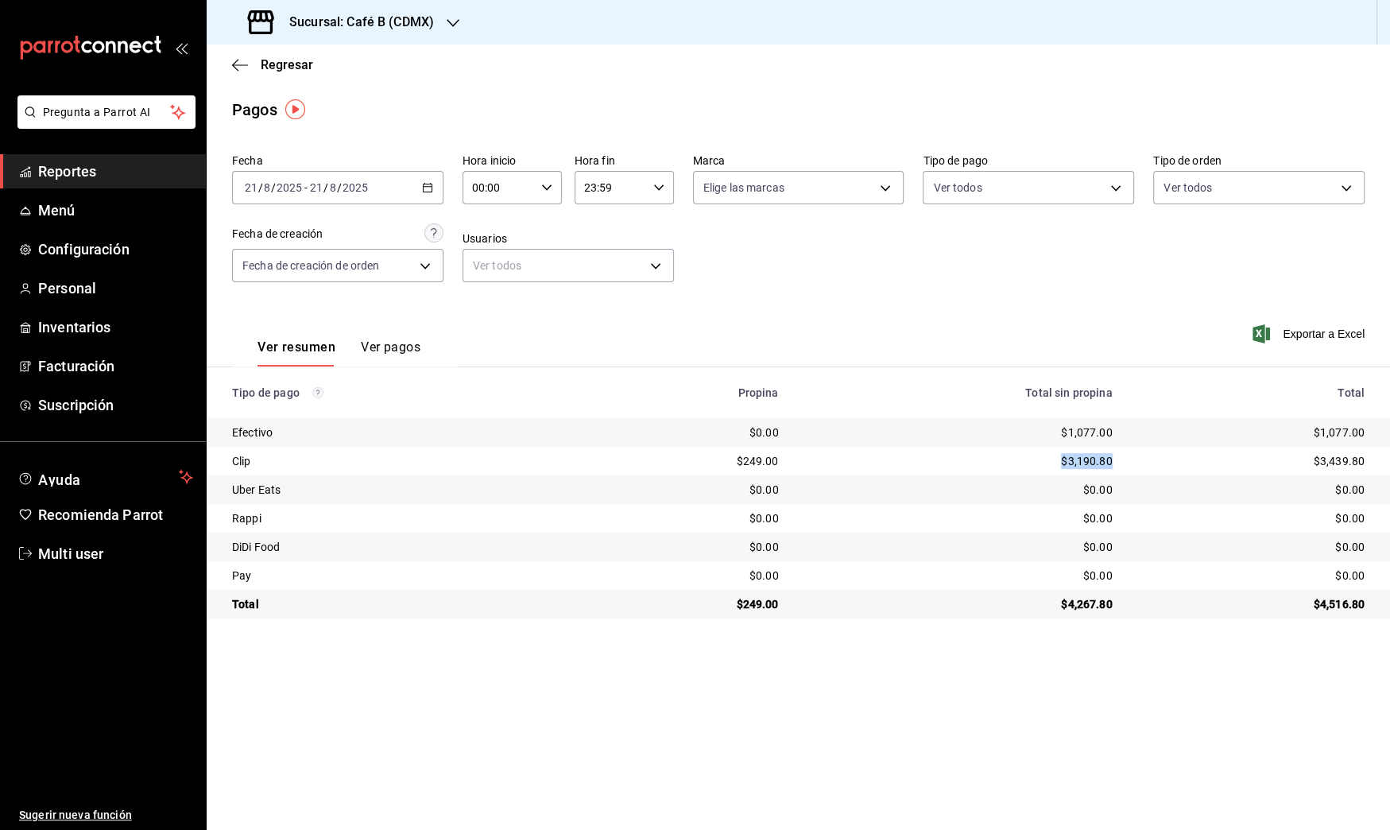
copy div "$3,190.80"
drag, startPoint x: 1062, startPoint y: 606, endPoint x: 1113, endPoint y: 606, distance: 50.9
click at [1113, 606] on td "$4,267.80" at bounding box center [959, 604] width 334 height 29
copy div "$4,267.80"
click at [400, 179] on div "2025-08-21 21 / 8 / 2025 - 2025-08-21 21 / 8 / 2025" at bounding box center [337, 187] width 211 height 33
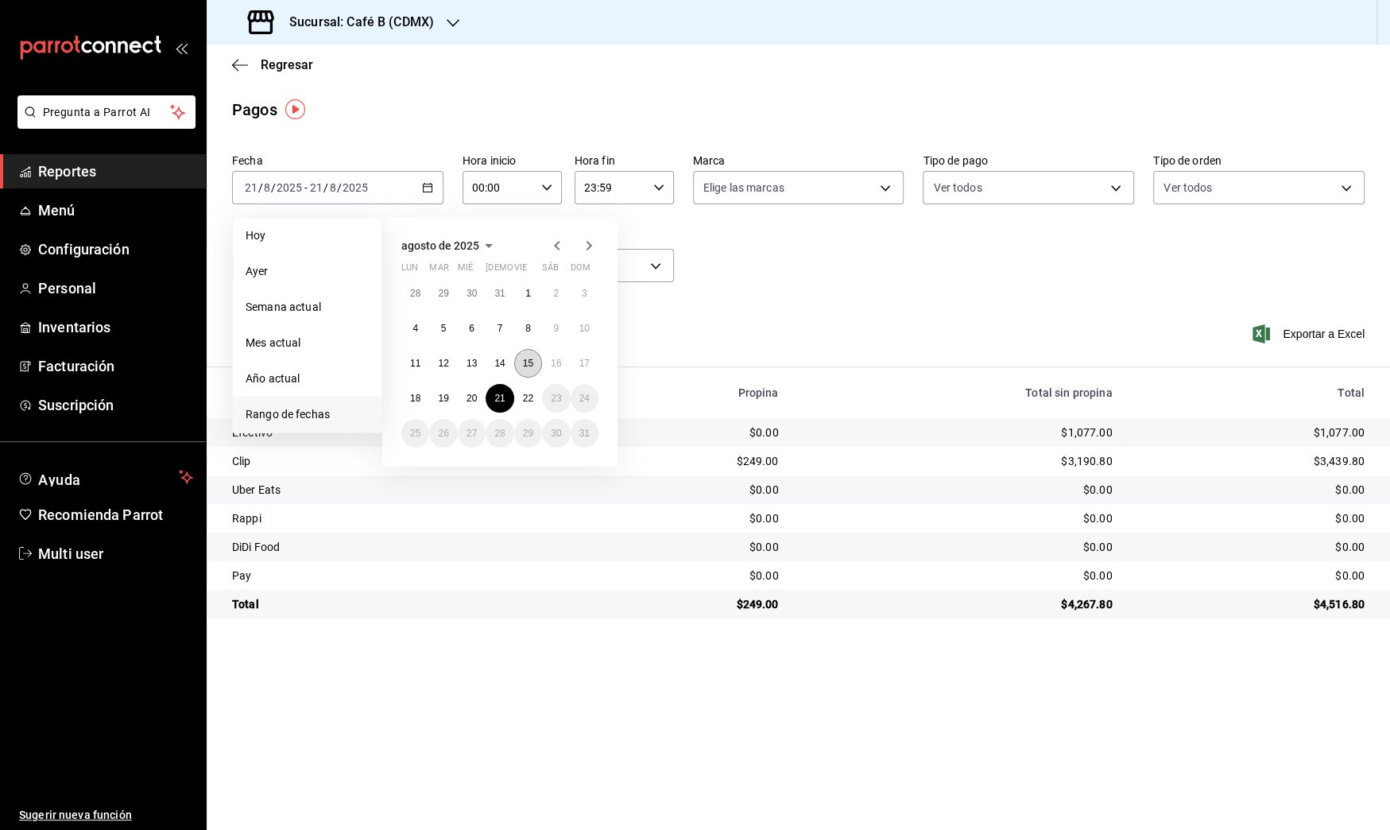
click at [525, 366] on abbr "15" at bounding box center [528, 363] width 10 height 11
click at [501, 401] on abbr "21" at bounding box center [499, 398] width 10 height 11
